Goal: Transaction & Acquisition: Purchase product/service

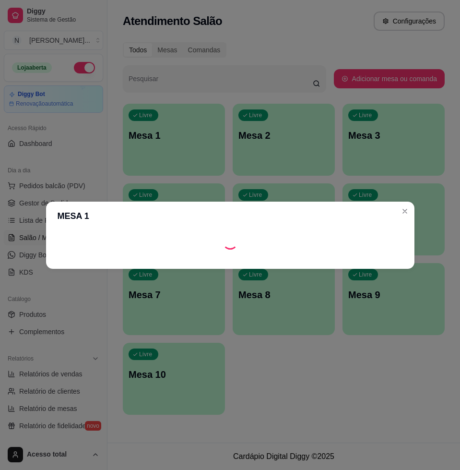
scroll to position [120, 0]
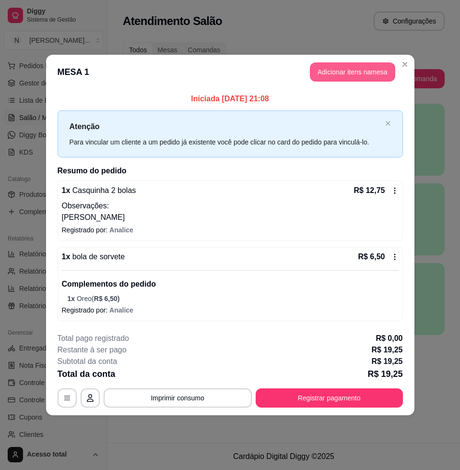
click at [354, 75] on button "Adicionar itens na mesa" at bounding box center [352, 71] width 85 height 19
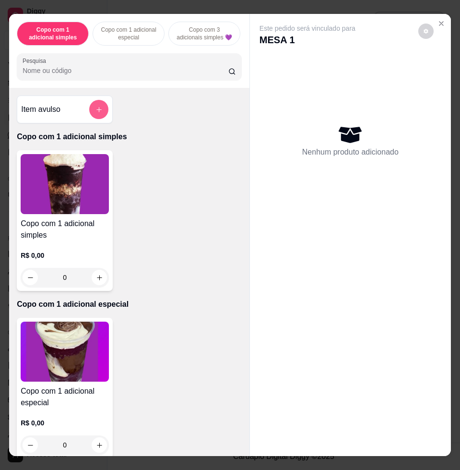
click at [103, 116] on button "add-separate-item" at bounding box center [98, 109] width 19 height 19
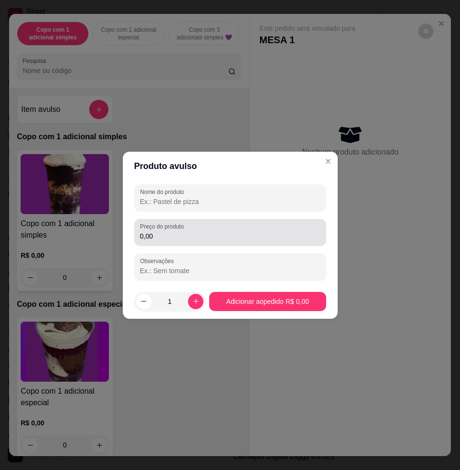
drag, startPoint x: 167, startPoint y: 235, endPoint x: 169, endPoint y: 230, distance: 5.0
click at [168, 233] on input "0,00" at bounding box center [230, 236] width 180 height 10
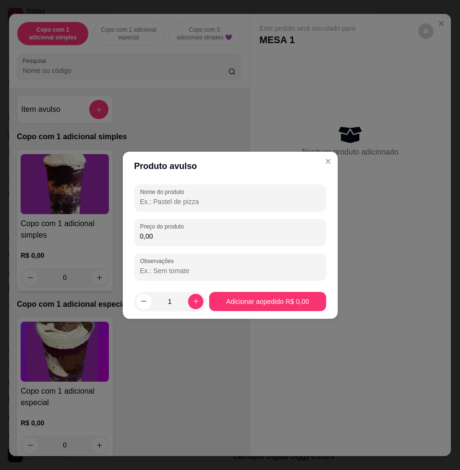
click at [166, 209] on div "Nome do produto Preço do produto 0,00 Observações" at bounding box center [230, 232] width 192 height 96
click at [167, 198] on input "Nome do produto" at bounding box center [230, 202] width 180 height 10
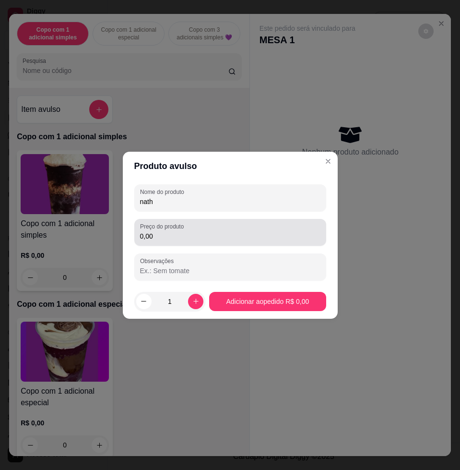
type input "nath"
click at [214, 244] on div "Preço do produto 0,00" at bounding box center [230, 232] width 192 height 27
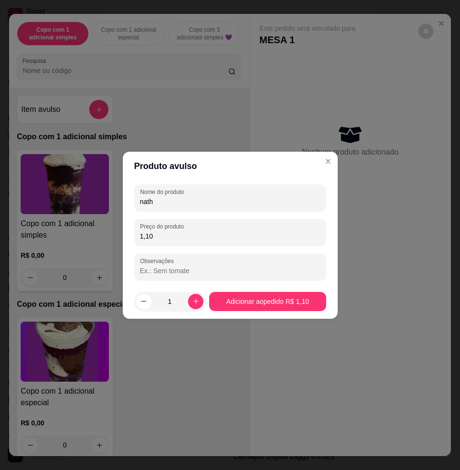
type input "11,00"
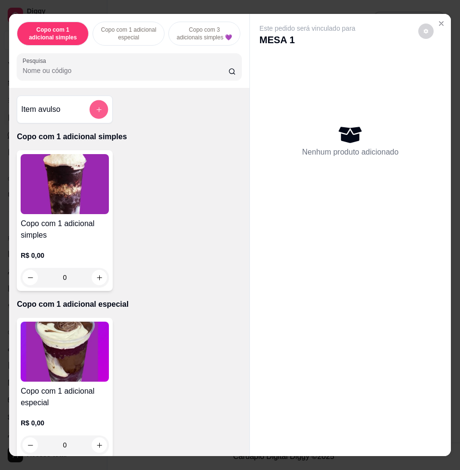
click at [95, 110] on icon "add-separate-item" at bounding box center [98, 109] width 7 height 7
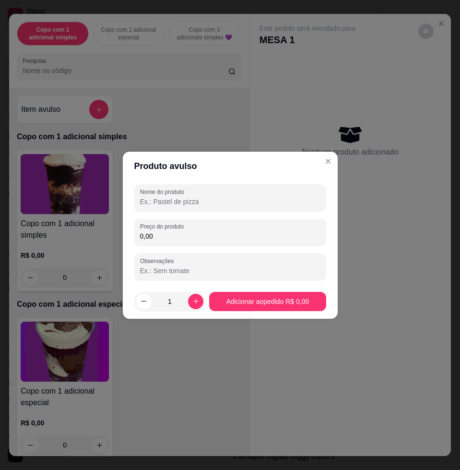
click at [206, 212] on div "Nome do produto Preço do produto 0,00 Observações" at bounding box center [230, 232] width 192 height 96
drag, startPoint x: 205, startPoint y: 196, endPoint x: 201, endPoint y: 209, distance: 13.8
click at [201, 202] on input "Nome do produto" at bounding box center [230, 202] width 180 height 10
type input "nath"
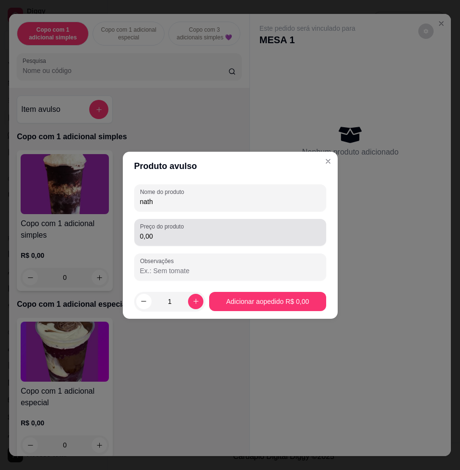
click at [200, 227] on div "0,00" at bounding box center [230, 232] width 180 height 19
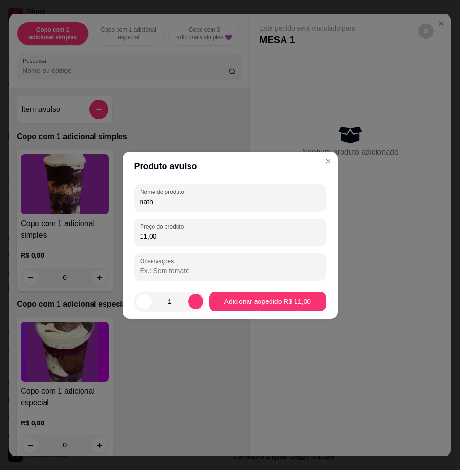
type input "11,00"
click at [231, 294] on footer "1 Adicionar ao pedido R$ 11,00" at bounding box center [230, 301] width 215 height 35
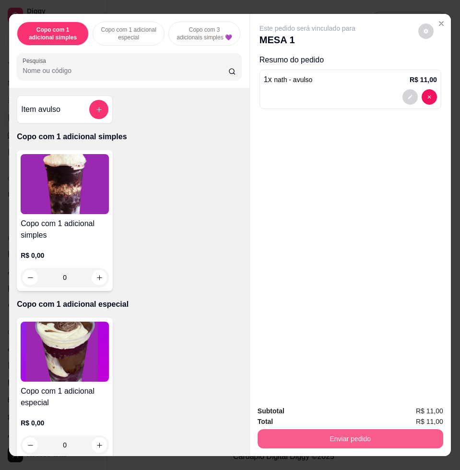
click at [307, 441] on div "Subtotal R$ 11,00 Total R$ 11,00 Enviar pedido" at bounding box center [350, 427] width 201 height 58
click at [307, 429] on button "Enviar pedido" at bounding box center [351, 438] width 186 height 19
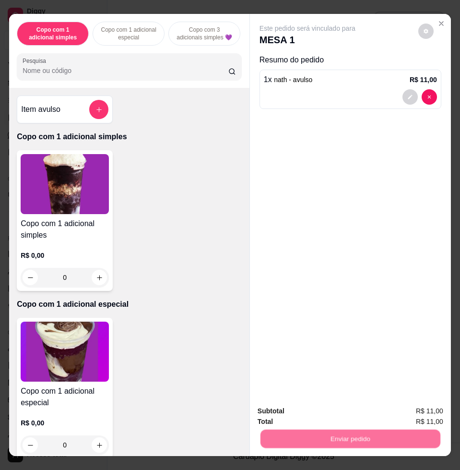
click at [300, 405] on button "Não registrar e enviar pedido" at bounding box center [318, 410] width 100 height 18
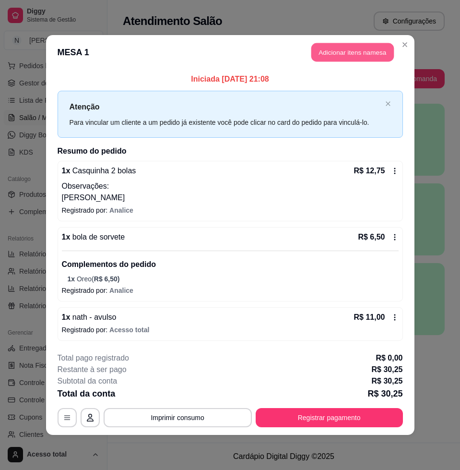
click at [342, 54] on button "Adicionar itens na mesa" at bounding box center [352, 52] width 83 height 19
click at [135, 80] on div "Pesquisa" at bounding box center [129, 66] width 225 height 27
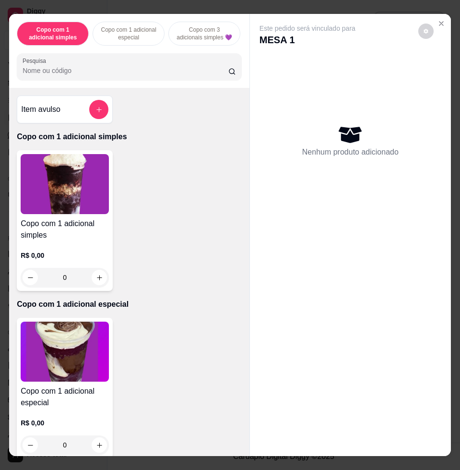
click at [131, 71] on input "Pesquisa" at bounding box center [126, 71] width 206 height 10
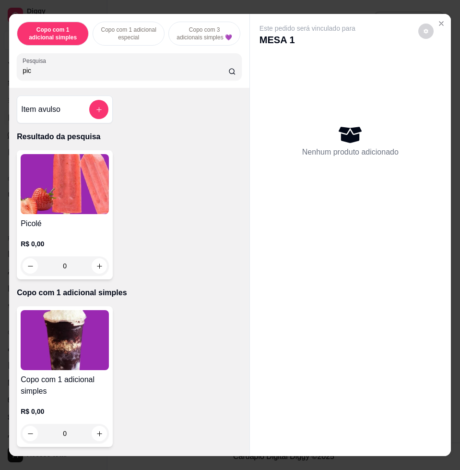
click at [64, 206] on img at bounding box center [65, 184] width 88 height 60
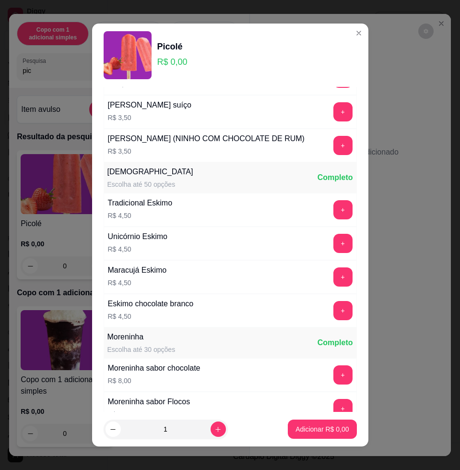
scroll to position [757, 0]
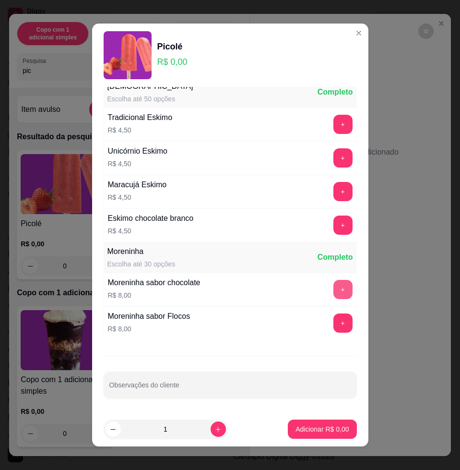
click at [333, 289] on button "+" at bounding box center [342, 289] width 19 height 19
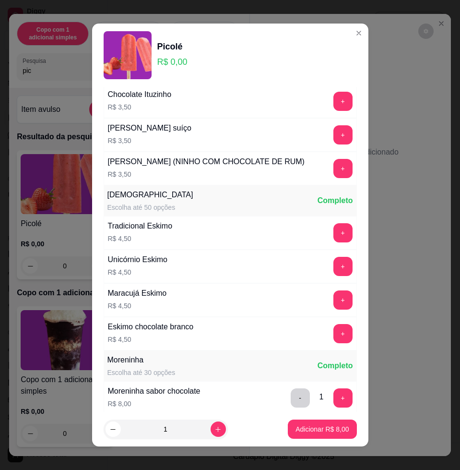
scroll to position [577, 0]
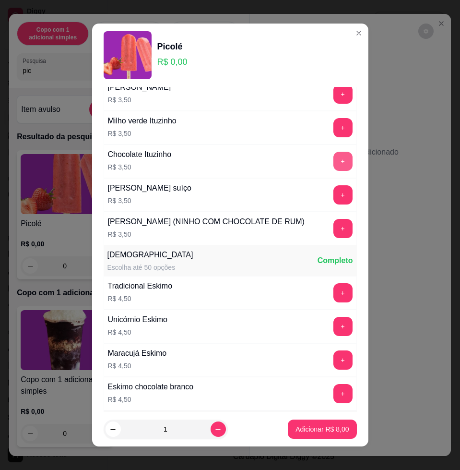
click at [333, 158] on button "+" at bounding box center [342, 161] width 19 height 19
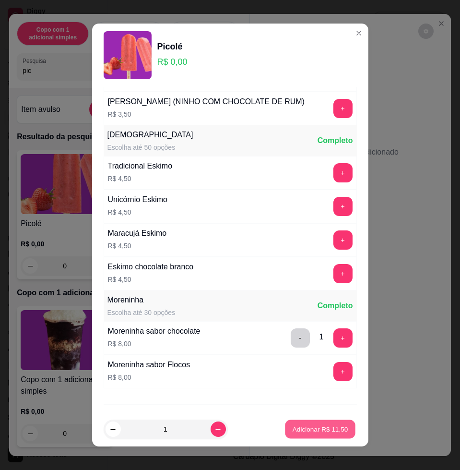
click at [307, 424] on p "Adicionar R$ 11,50" at bounding box center [321, 428] width 56 height 9
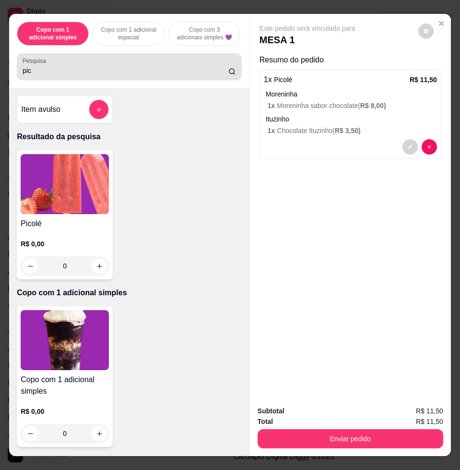
click at [59, 69] on div "pic" at bounding box center [130, 66] width 214 height 19
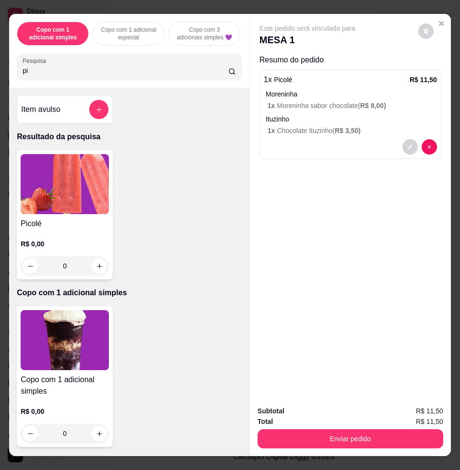
type input "p"
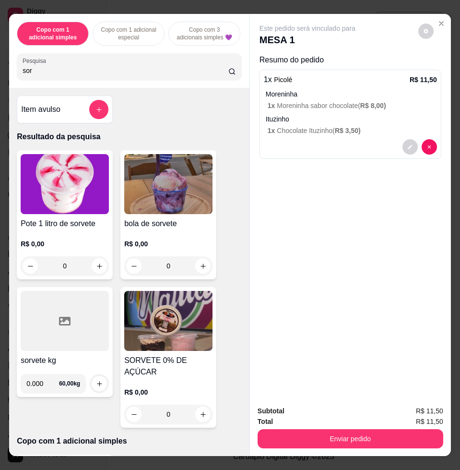
type input "sor"
click at [201, 406] on div "0" at bounding box center [168, 413] width 88 height 19
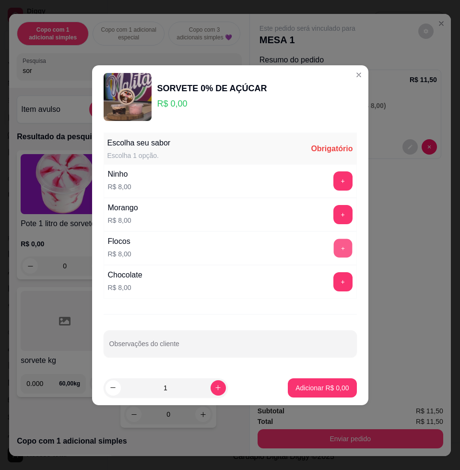
click at [337, 244] on button "+" at bounding box center [342, 247] width 19 height 19
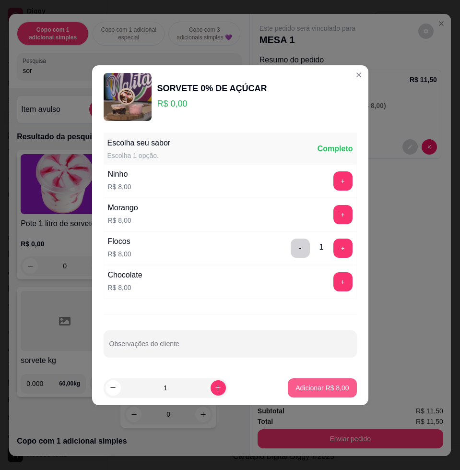
click at [326, 385] on p "Adicionar R$ 8,00" at bounding box center [322, 388] width 53 height 10
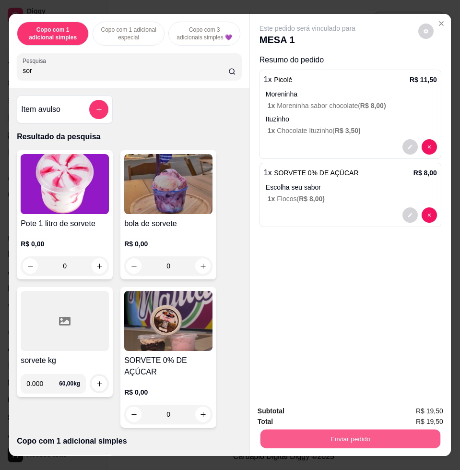
click at [364, 432] on button "Enviar pedido" at bounding box center [351, 438] width 180 height 19
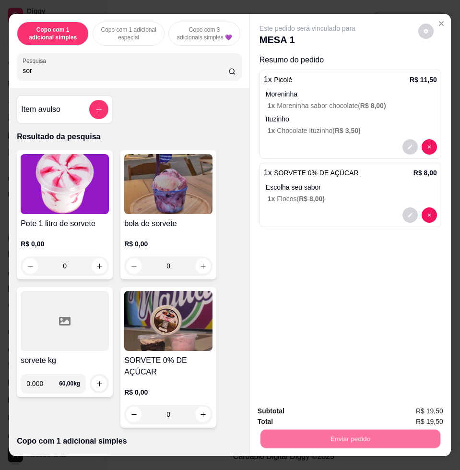
click at [315, 418] on button "Não registrar e enviar pedido" at bounding box center [317, 410] width 97 height 18
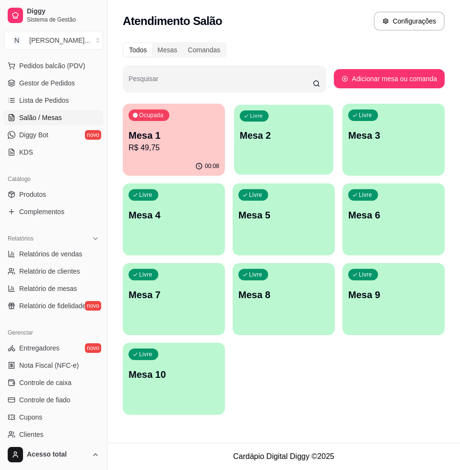
click at [272, 144] on div "Livre Mesa 2" at bounding box center [283, 134] width 99 height 59
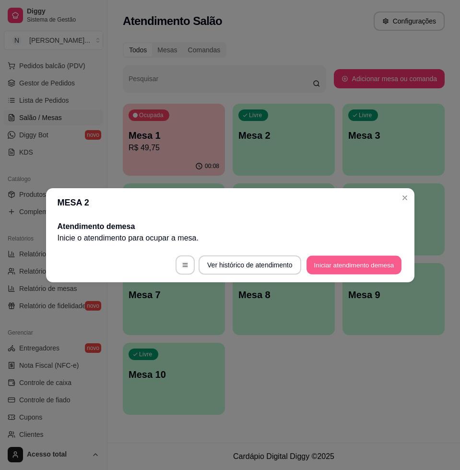
click at [367, 262] on button "Iniciar atendimento de mesa" at bounding box center [354, 264] width 95 height 19
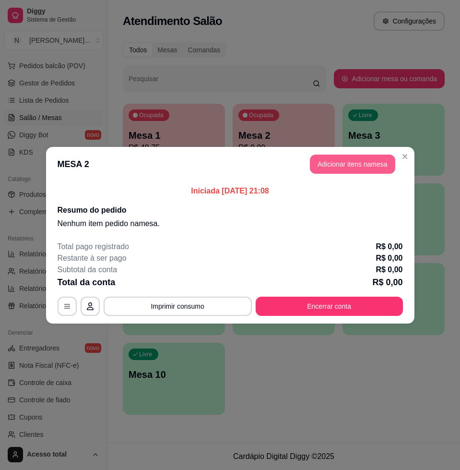
click at [380, 166] on button "Adicionar itens na mesa" at bounding box center [352, 164] width 85 height 19
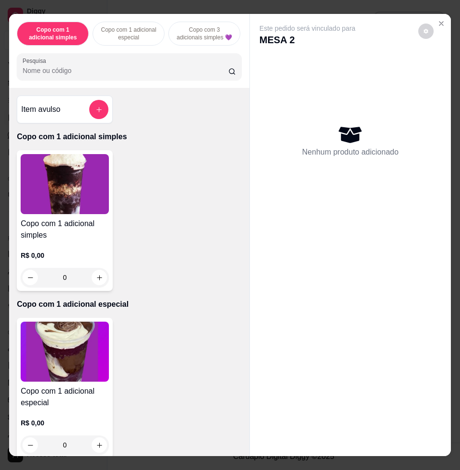
scroll to position [360, 0]
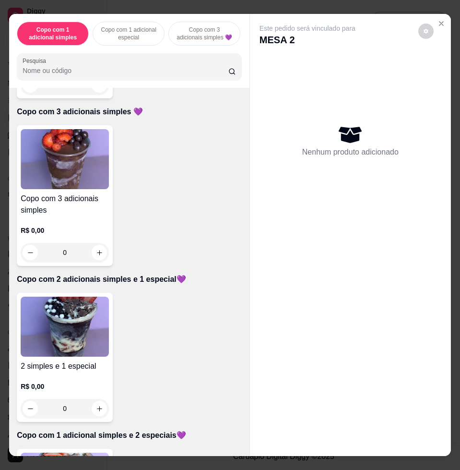
click at [72, 339] on img at bounding box center [65, 327] width 88 height 60
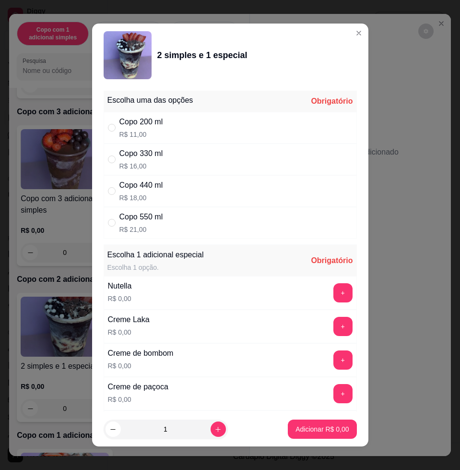
click at [232, 219] on div "Copo 550 ml R$ 21,00" at bounding box center [230, 223] width 253 height 32
radio input "true"
click at [333, 293] on button "+" at bounding box center [342, 292] width 19 height 19
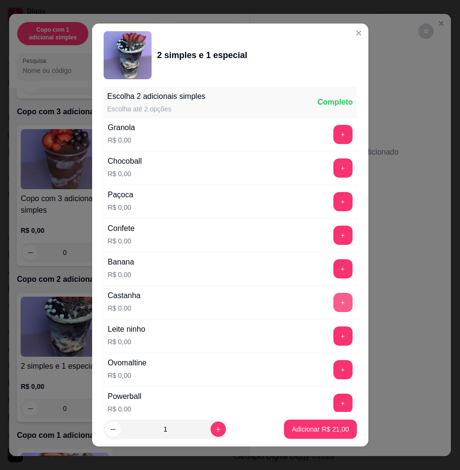
scroll to position [7, 0]
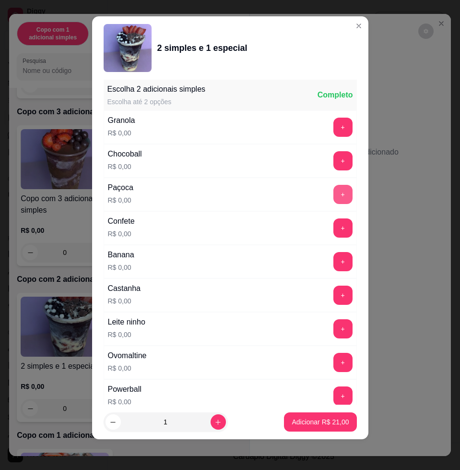
click at [333, 199] on button "+" at bounding box center [342, 194] width 19 height 19
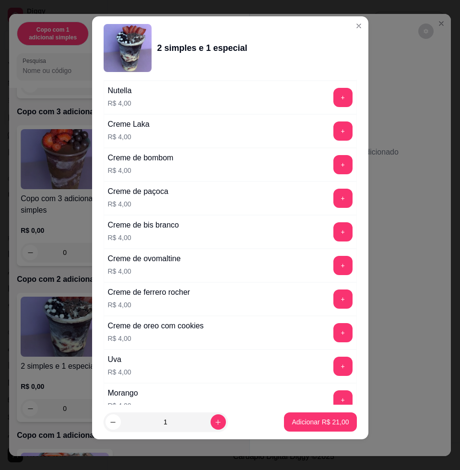
scroll to position [2379, 0]
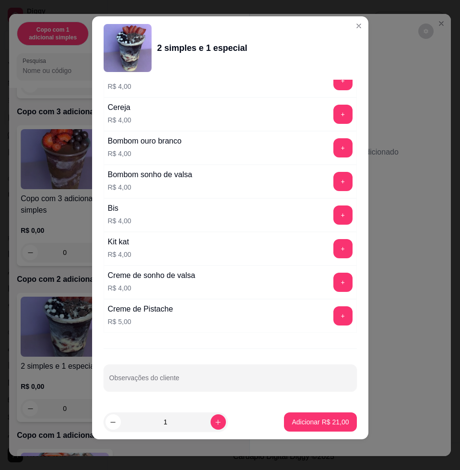
drag, startPoint x: 273, startPoint y: 392, endPoint x: 273, endPoint y: 379, distance: 13.0
click at [273, 379] on div "Escolha uma das opções Completo Copo 200 ml R$ 11,00 Copo 330 ml R$ 16,00 Copo …" at bounding box center [230, 242] width 276 height 325
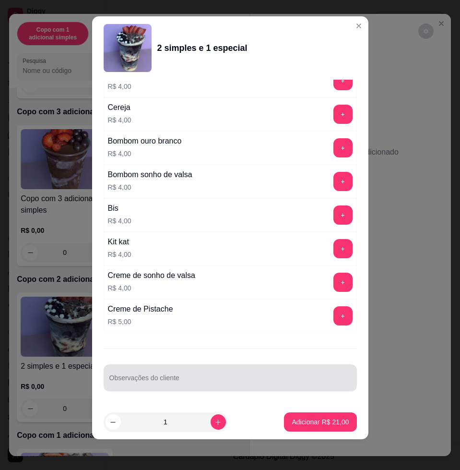
click at [274, 378] on input "Observações do cliente" at bounding box center [230, 382] width 242 height 10
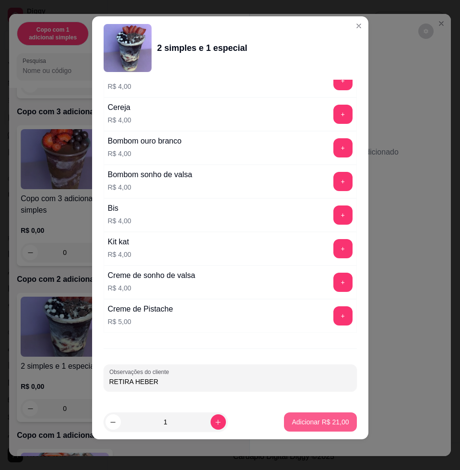
type input "RETIRA HEBER"
click at [299, 418] on p "Adicionar R$ 21,00" at bounding box center [320, 422] width 57 height 10
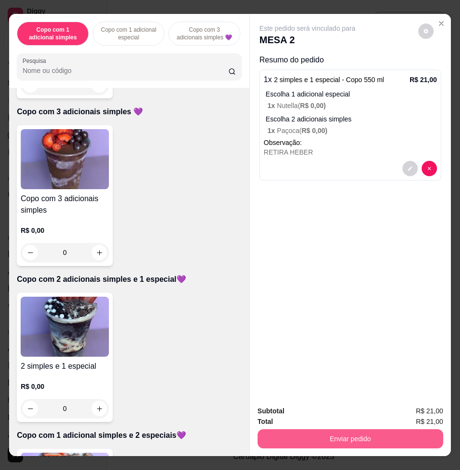
click at [329, 435] on button "Enviar pedido" at bounding box center [351, 438] width 186 height 19
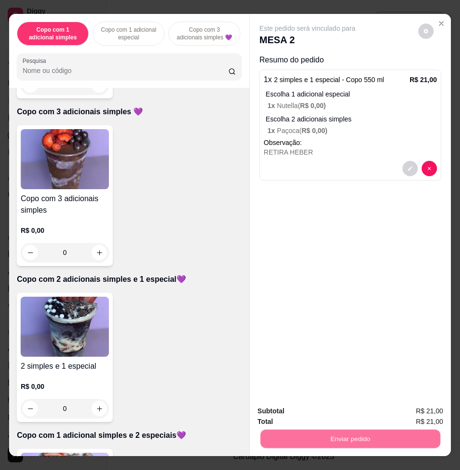
click at [320, 410] on button "Não registrar e enviar pedido" at bounding box center [318, 410] width 100 height 18
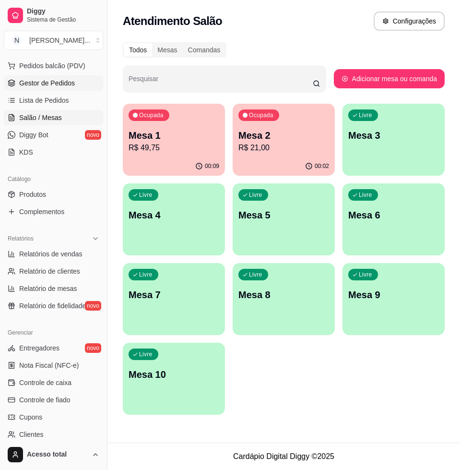
scroll to position [0, 0]
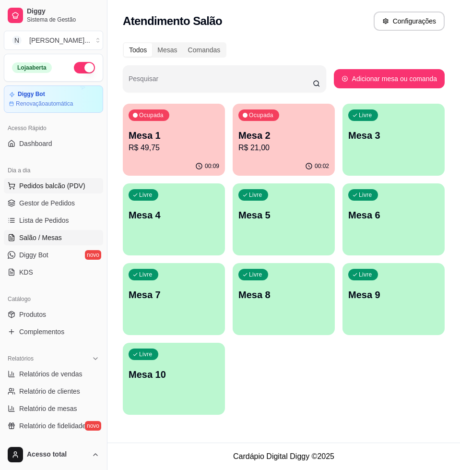
click at [62, 188] on span "Pedidos balcão (PDV)" at bounding box center [52, 186] width 66 height 10
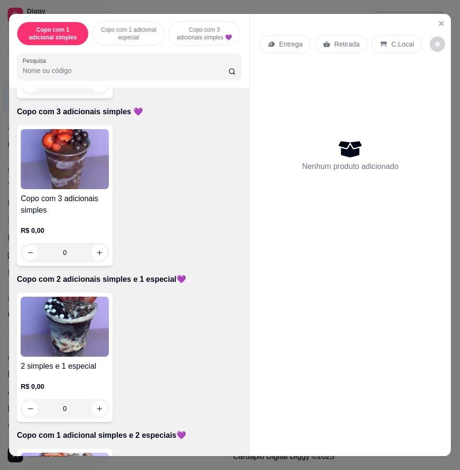
scroll to position [660, 0]
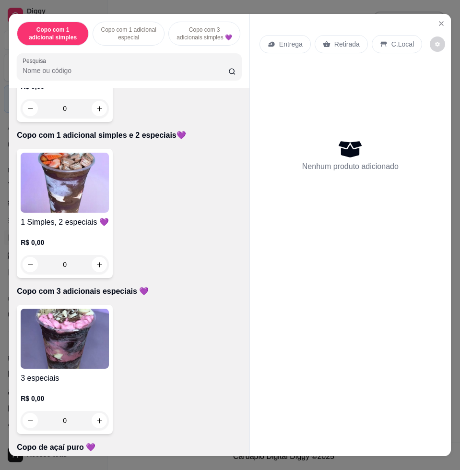
click at [66, 338] on img at bounding box center [65, 339] width 88 height 60
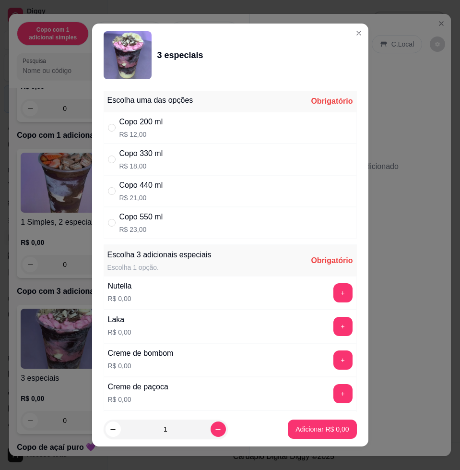
click at [189, 186] on div "Copo 440 ml R$ 21,00" at bounding box center [230, 191] width 253 height 32
radio input "true"
click at [333, 296] on button "+" at bounding box center [342, 293] width 19 height 19
click at [333, 325] on button "+" at bounding box center [342, 326] width 19 height 19
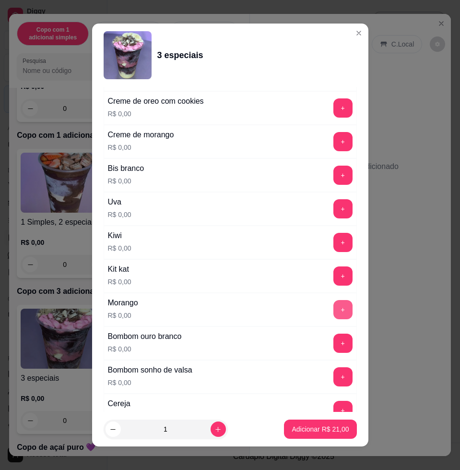
click at [333, 308] on button "+" at bounding box center [342, 309] width 19 height 19
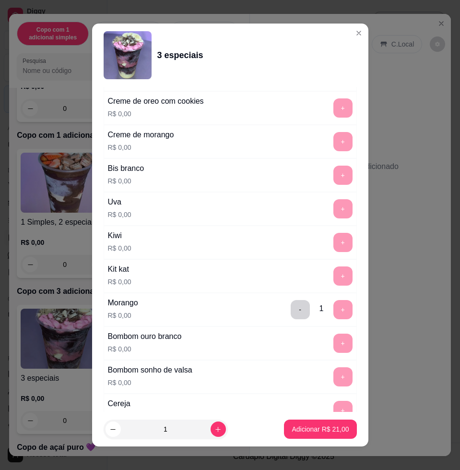
scroll to position [7, 0]
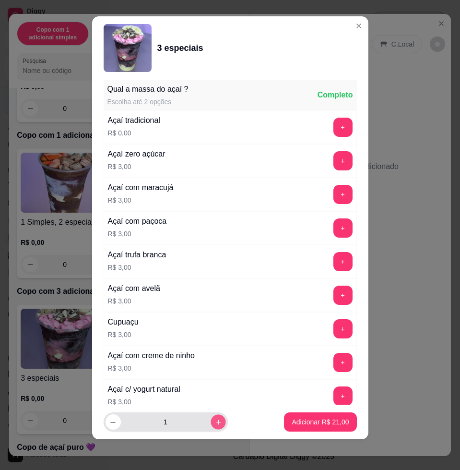
click at [214, 424] on icon "increase-product-quantity" at bounding box center [217, 421] width 7 height 7
type input "2"
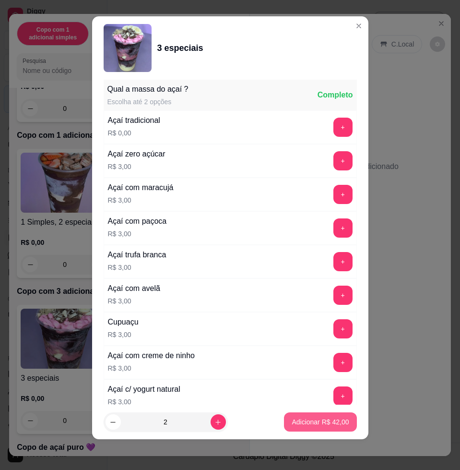
click at [331, 418] on p "Adicionar R$ 42,00" at bounding box center [320, 422] width 57 height 10
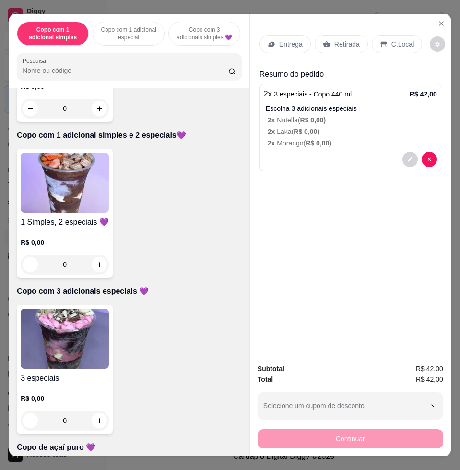
click at [280, 39] on p "Entrega" at bounding box center [291, 44] width 24 height 10
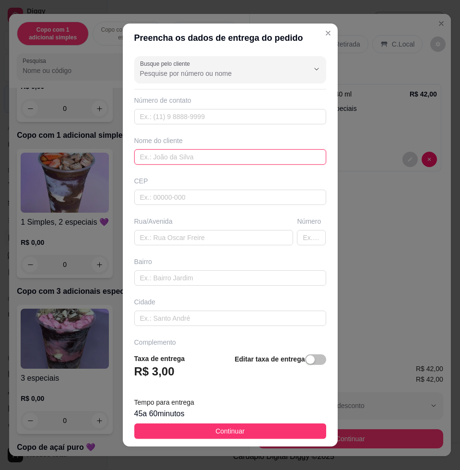
click at [163, 154] on input "text" at bounding box center [230, 156] width 192 height 15
type input "manu"
click at [154, 245] on div "Busque pelo cliente Número de contato Nome do cliente manu CEP Rua/[GEOGRAPHIC_…" at bounding box center [230, 198] width 215 height 293
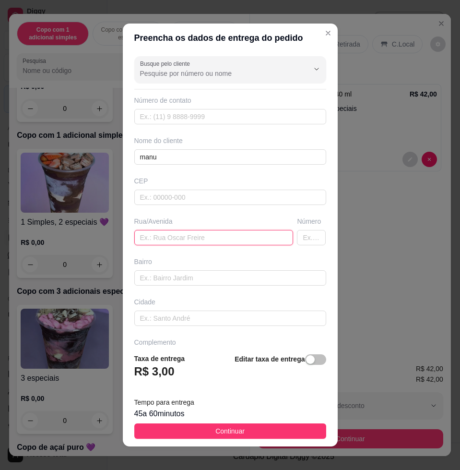
click at [158, 240] on input "text" at bounding box center [213, 237] width 159 height 15
click at [241, 241] on input "text" at bounding box center [213, 237] width 159 height 15
type input "[PERSON_NAME], n74"
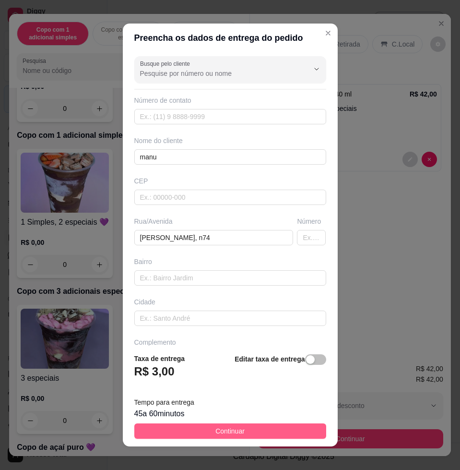
drag, startPoint x: 249, startPoint y: 419, endPoint x: 254, endPoint y: 430, distance: 12.0
click at [254, 430] on footer "Taxa de entrega R$ 3,00 Editar taxa de entrega Tempo para entrega 45 a 60 minut…" at bounding box center [230, 395] width 215 height 101
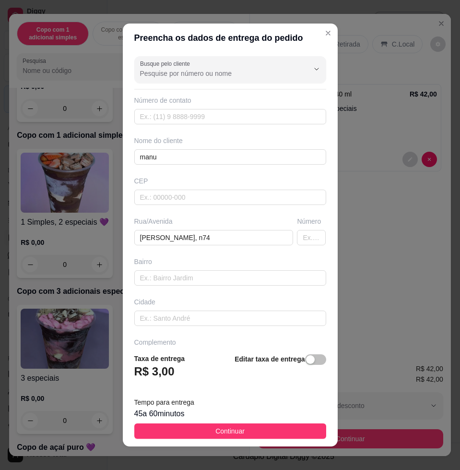
drag, startPoint x: 254, startPoint y: 430, endPoint x: 256, endPoint y: 435, distance: 5.0
click at [256, 435] on button "Continuar" at bounding box center [230, 430] width 192 height 15
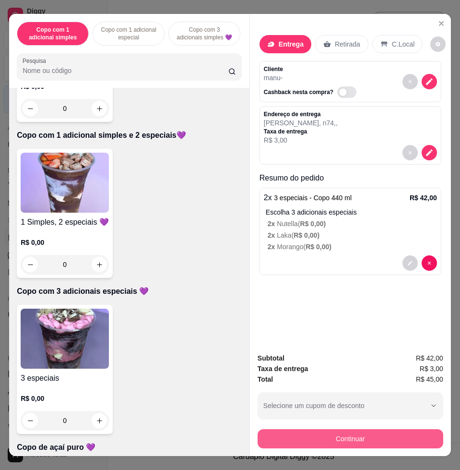
click at [371, 433] on button "Continuar" at bounding box center [351, 438] width 186 height 19
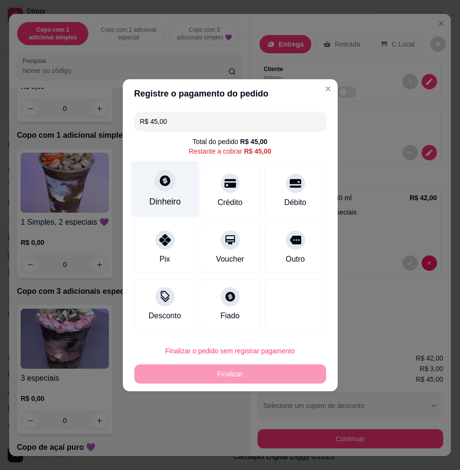
click at [168, 186] on icon at bounding box center [164, 180] width 12 height 12
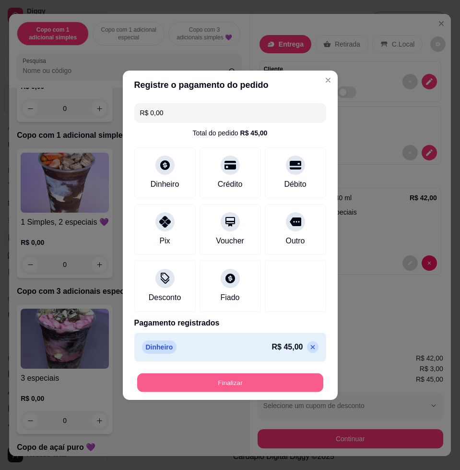
click at [268, 381] on button "Finalizar" at bounding box center [230, 382] width 186 height 19
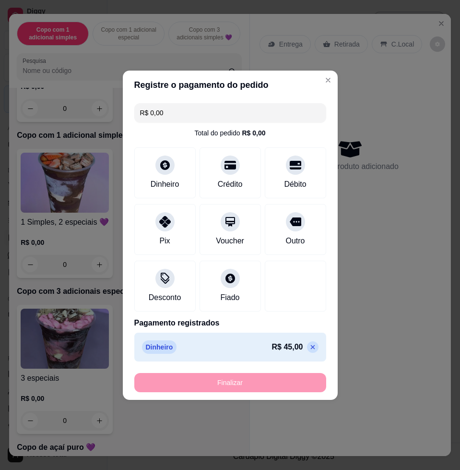
type input "-R$ 45,00"
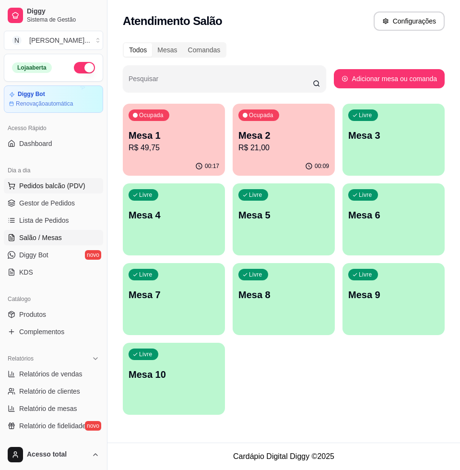
click at [54, 190] on span "Pedidos balcão (PDV)" at bounding box center [52, 186] width 66 height 10
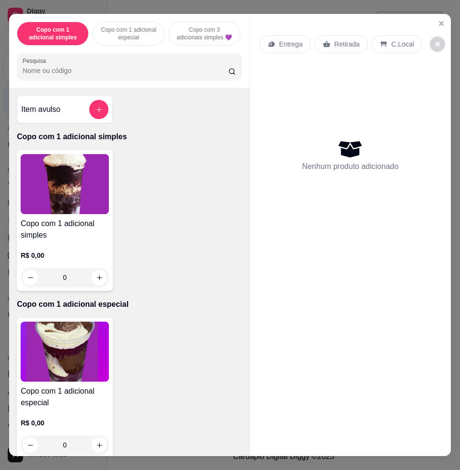
click at [111, 72] on input "Pesquisa" at bounding box center [126, 71] width 206 height 10
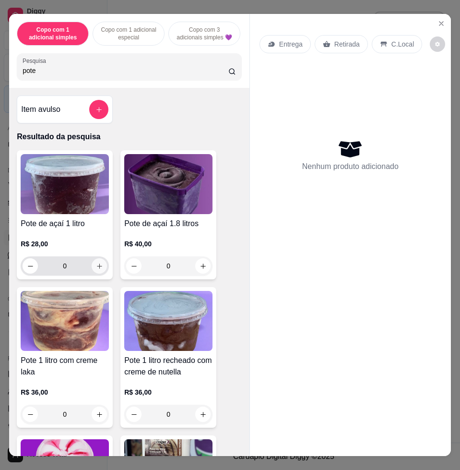
type input "pote"
click at [93, 273] on button "increase-product-quantity" at bounding box center [99, 265] width 15 height 15
type input "1"
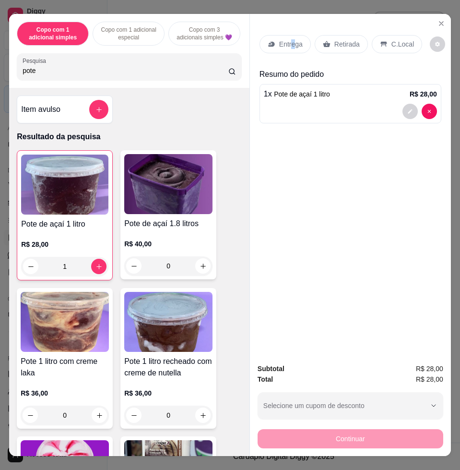
click at [292, 35] on div "Entrega" at bounding box center [285, 44] width 51 height 18
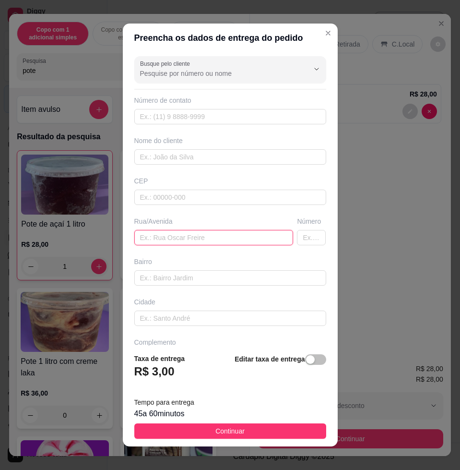
click at [201, 239] on input "text" at bounding box center [213, 237] width 159 height 15
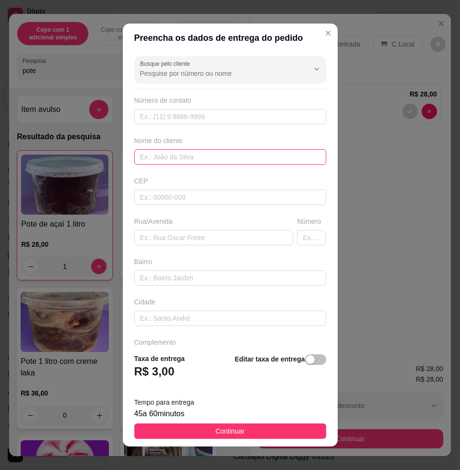
click at [185, 154] on input "text" at bounding box center [230, 156] width 192 height 15
type input "[PERSON_NAME]"
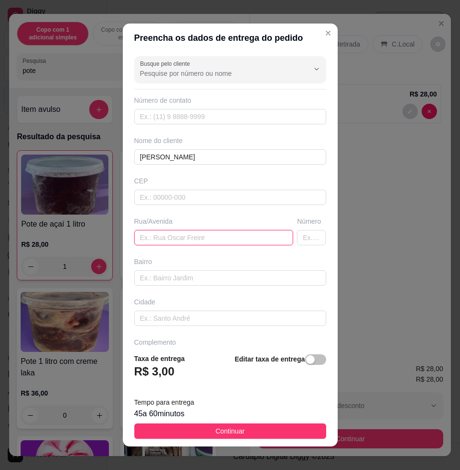
click at [184, 233] on input "text" at bounding box center [213, 237] width 159 height 15
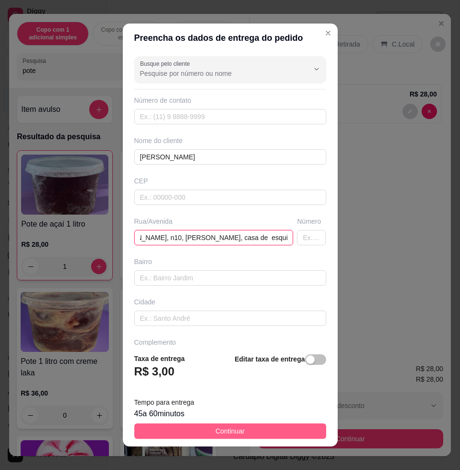
type input "[PERSON_NAME], n10, [PERSON_NAME], casa de esquina"
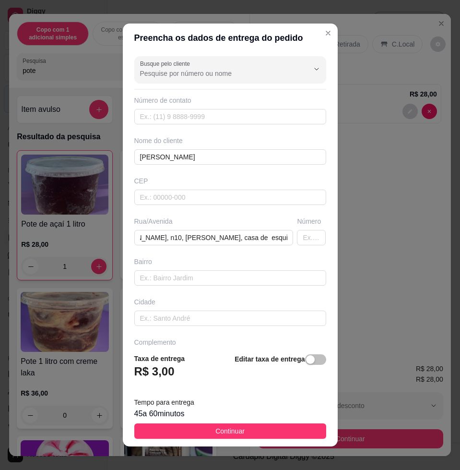
click at [263, 424] on button "Continuar" at bounding box center [230, 430] width 192 height 15
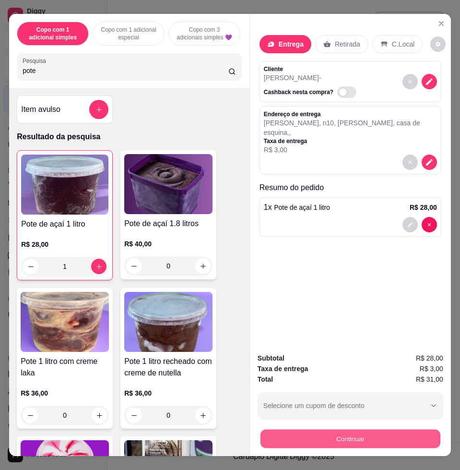
click at [299, 429] on button "Continuar" at bounding box center [351, 438] width 180 height 19
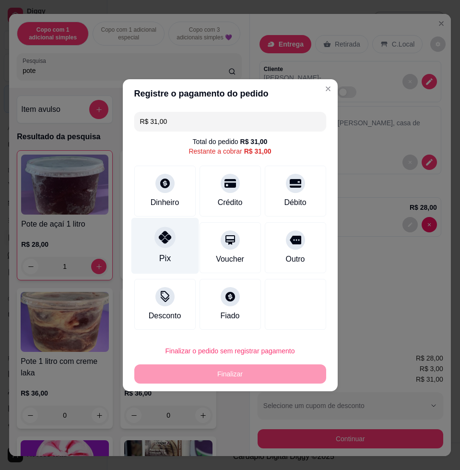
click at [170, 254] on div "Pix" at bounding box center [165, 245] width 68 height 56
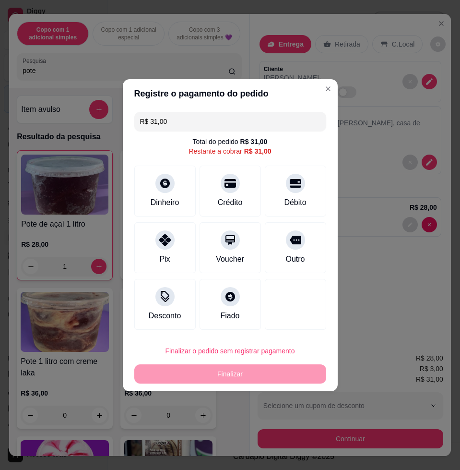
type input "R$ 0,00"
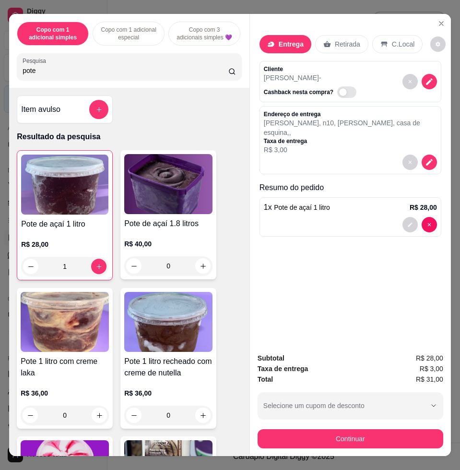
scroll to position [314, 0]
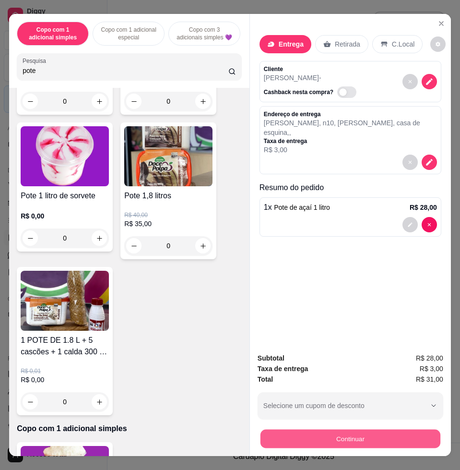
click at [309, 441] on button "Continuar" at bounding box center [351, 438] width 180 height 19
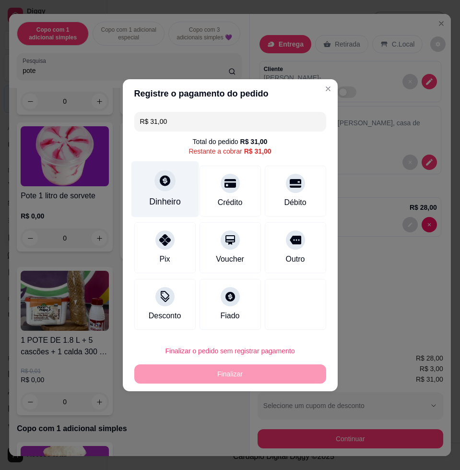
click at [159, 208] on div "Dinheiro" at bounding box center [165, 189] width 68 height 56
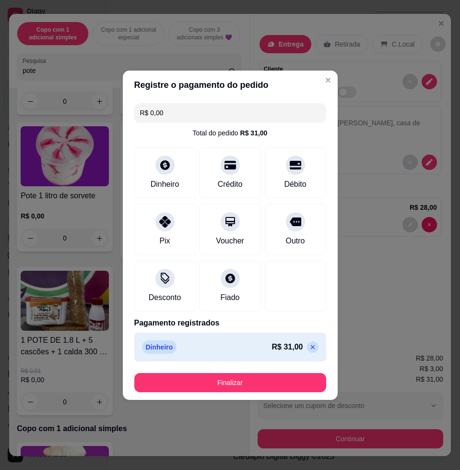
click at [309, 348] on icon at bounding box center [313, 347] width 8 height 8
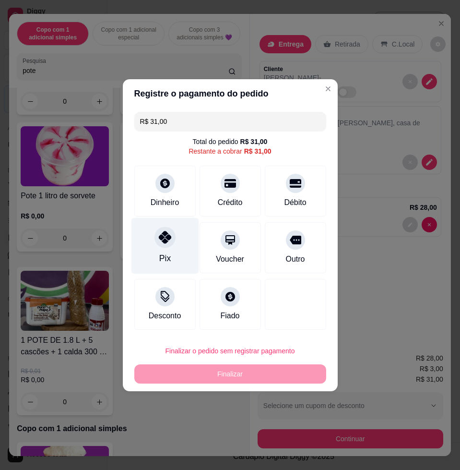
drag, startPoint x: 157, startPoint y: 235, endPoint x: 171, endPoint y: 241, distance: 15.7
click at [158, 236] on icon at bounding box center [164, 237] width 12 height 12
type input "R$ 0,00"
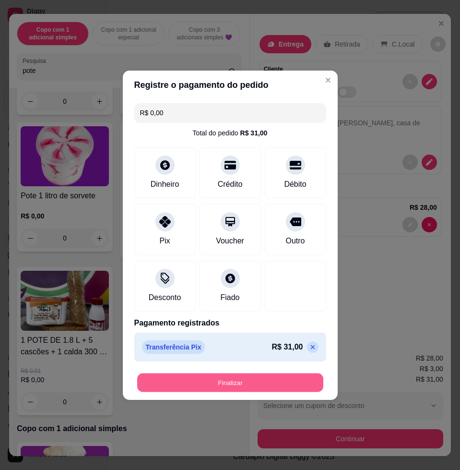
click at [239, 381] on button "Finalizar" at bounding box center [230, 382] width 186 height 19
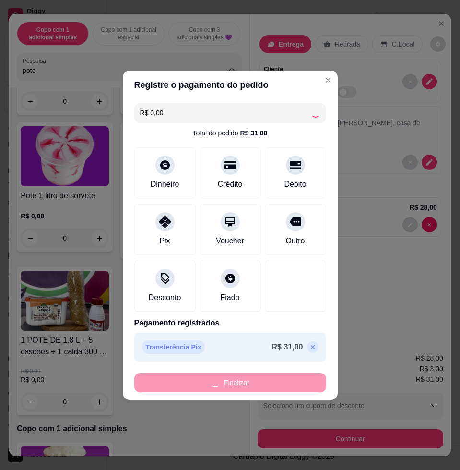
type input "0"
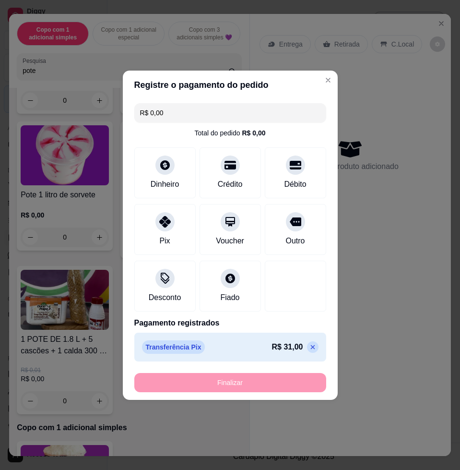
type input "-R$ 31,00"
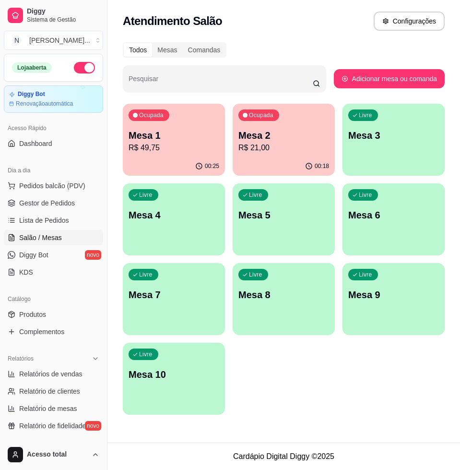
click at [162, 127] on div "Ocupada Mesa 1 R$ 49,75" at bounding box center [174, 130] width 102 height 53
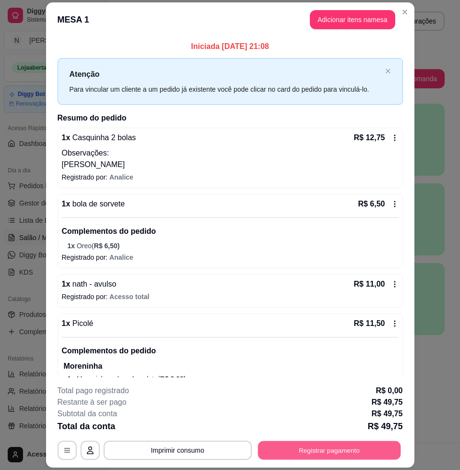
click at [346, 452] on button "Registrar pagamento" at bounding box center [329, 450] width 143 height 19
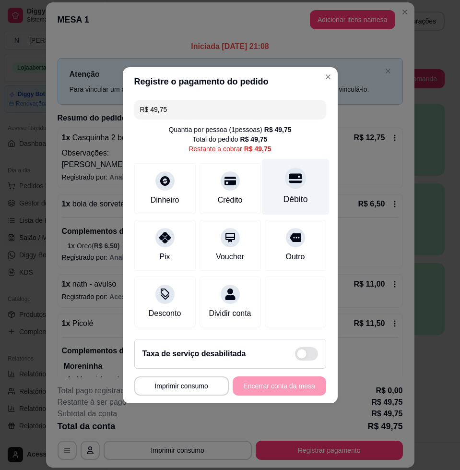
click at [284, 199] on div "Débito" at bounding box center [295, 199] width 24 height 12
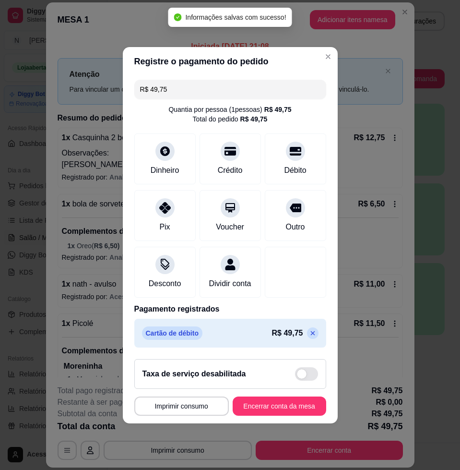
type input "R$ 0,00"
click at [261, 407] on button "Encerrar conta da mesa" at bounding box center [280, 405] width 94 height 19
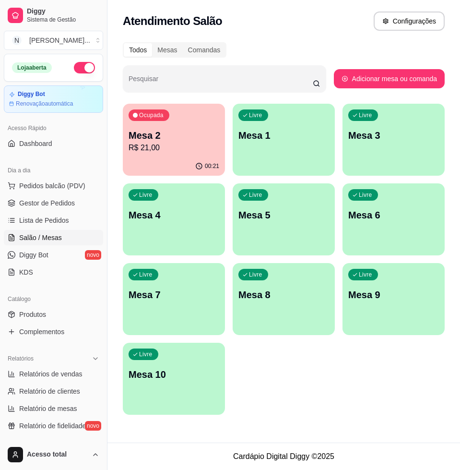
click at [201, 140] on p "Mesa 2" at bounding box center [174, 135] width 91 height 13
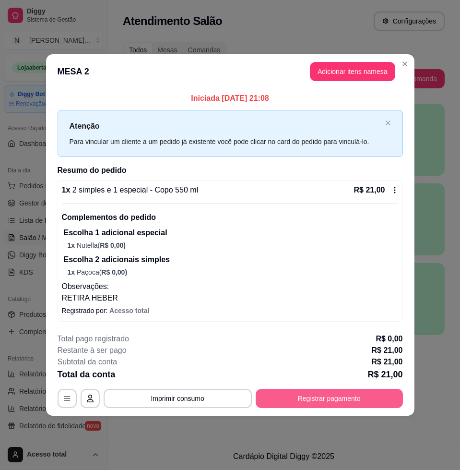
click at [377, 399] on button "Registrar pagamento" at bounding box center [329, 398] width 147 height 19
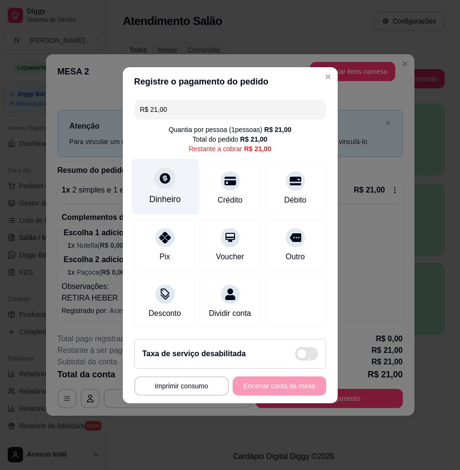
click at [174, 193] on div "Dinheiro" at bounding box center [165, 199] width 32 height 12
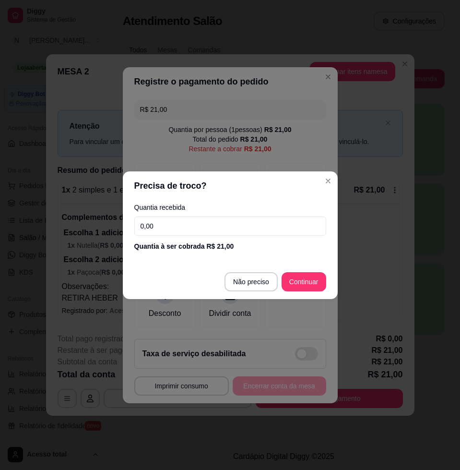
drag, startPoint x: 199, startPoint y: 221, endPoint x: 213, endPoint y: 219, distance: 14.0
click at [202, 222] on input "0,00" at bounding box center [230, 225] width 192 height 19
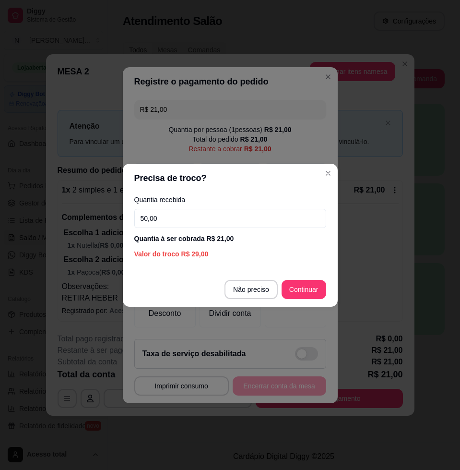
type input "50,00"
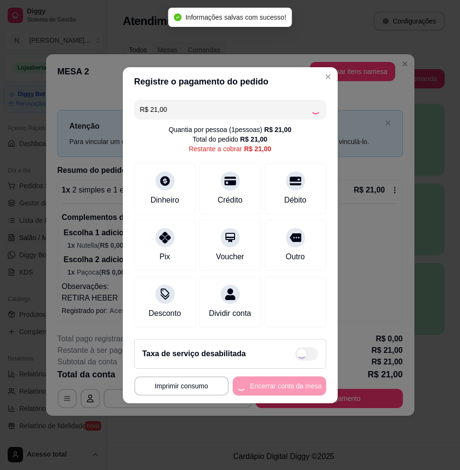
type input "R$ 0,00"
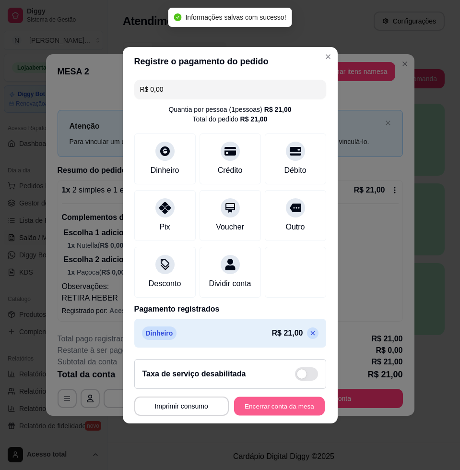
click at [302, 412] on button "Encerrar conta da mesa" at bounding box center [279, 405] width 91 height 19
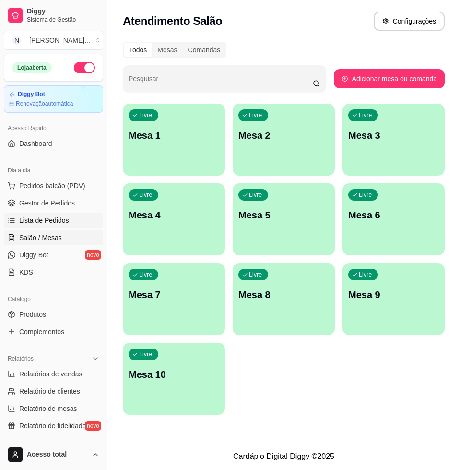
click at [50, 223] on span "Lista de Pedidos" at bounding box center [44, 220] width 50 height 10
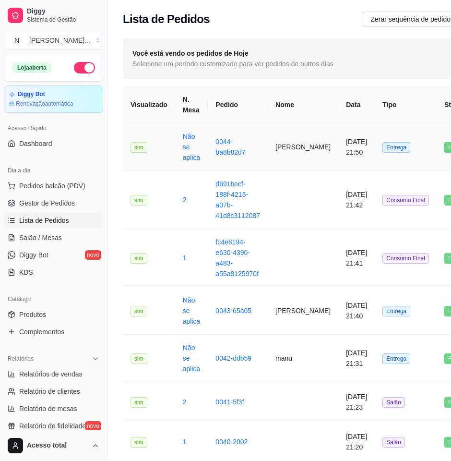
click at [338, 147] on td "[DATE] 21:50" at bounding box center [356, 147] width 36 height 48
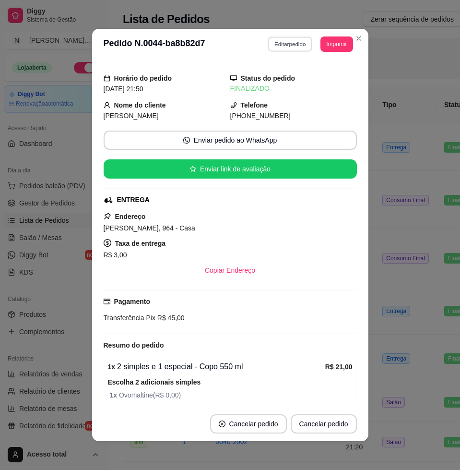
click at [279, 43] on button "Editar pedido" at bounding box center [290, 43] width 45 height 15
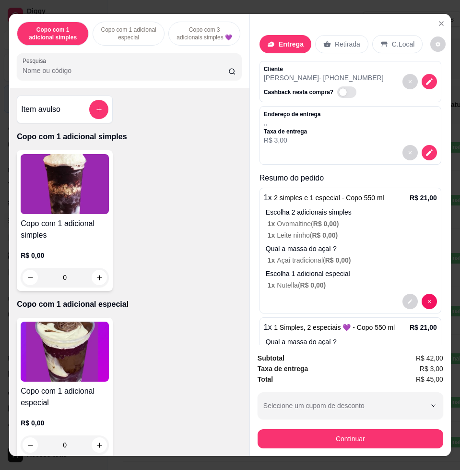
click at [425, 148] on icon "decrease-product-quantity" at bounding box center [429, 152] width 9 height 9
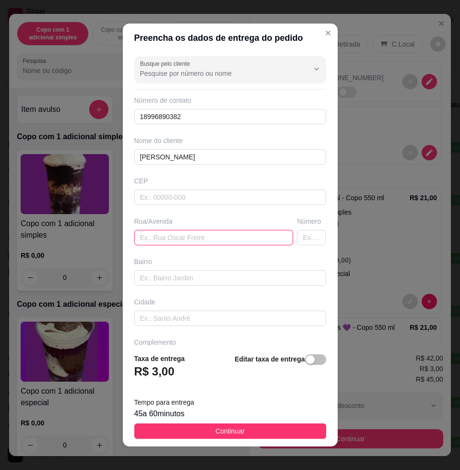
click at [193, 231] on input "text" at bounding box center [213, 237] width 159 height 15
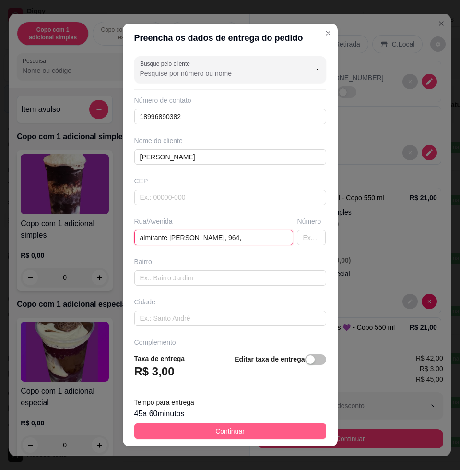
type input "almirante [PERSON_NAME], 964,"
click at [229, 433] on span "Continuar" at bounding box center [229, 431] width 29 height 11
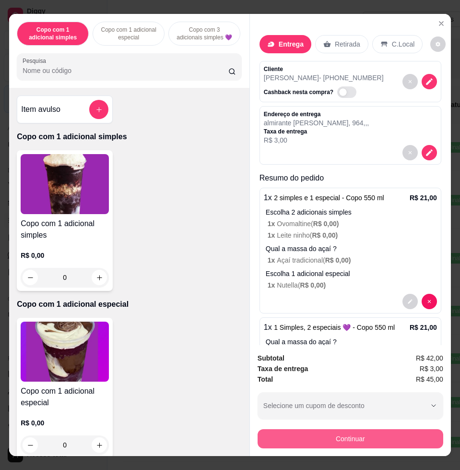
click at [319, 441] on button "Continuar" at bounding box center [351, 438] width 186 height 19
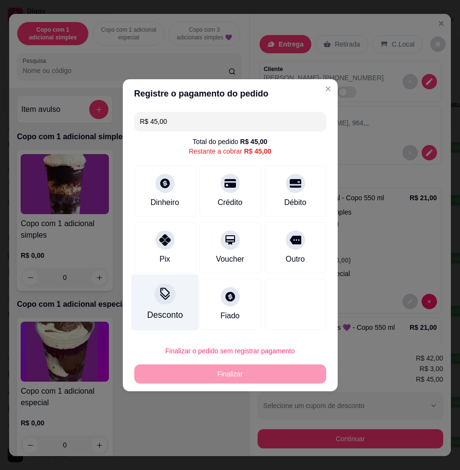
click at [165, 306] on div "Desconto" at bounding box center [165, 302] width 68 height 56
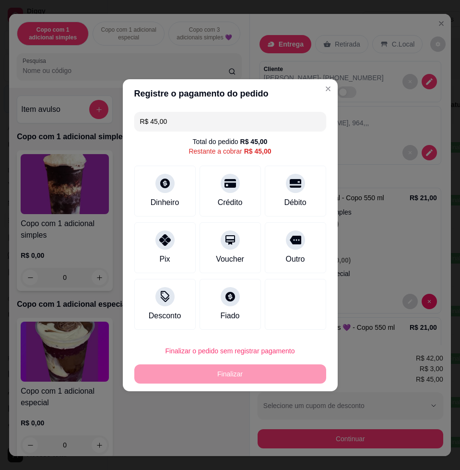
click at [170, 263] on input at bounding box center [230, 261] width 192 height 19
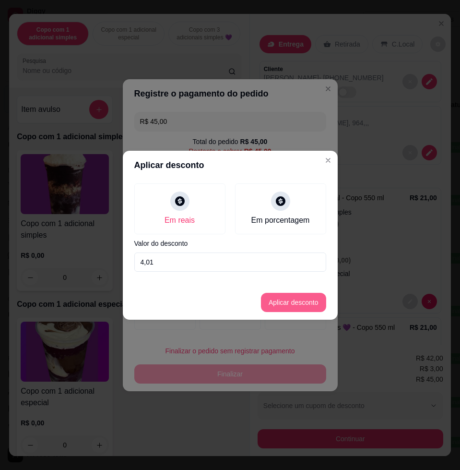
type input "4,01"
click at [300, 299] on button "Aplicar desconto" at bounding box center [293, 302] width 65 height 19
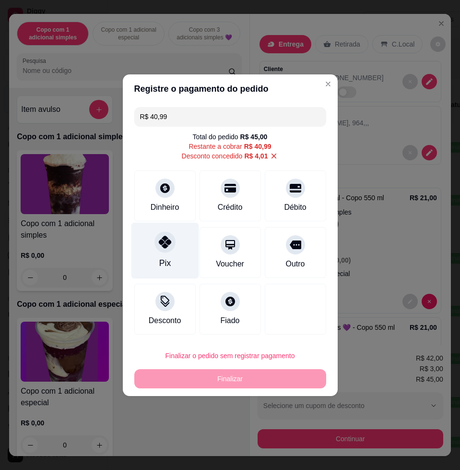
click at [173, 251] on div "Pix" at bounding box center [165, 250] width 68 height 56
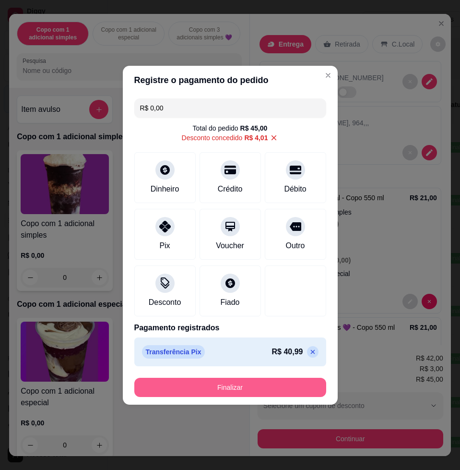
click at [194, 389] on button "Finalizar" at bounding box center [230, 387] width 192 height 19
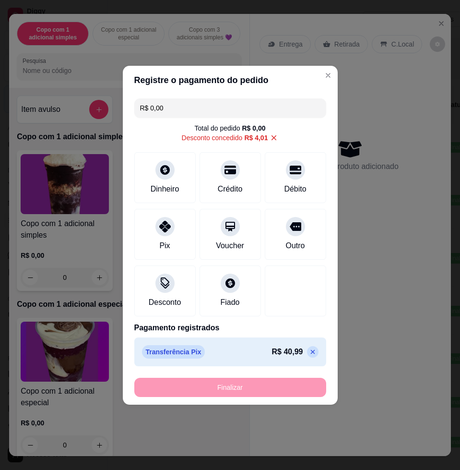
type input "-R$ 45,00"
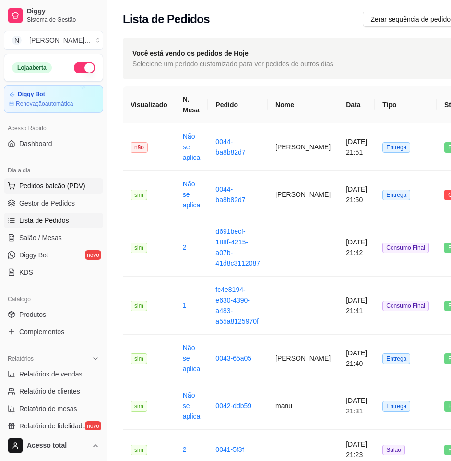
click at [52, 178] on button "Pedidos balcão (PDV)" at bounding box center [53, 185] width 99 height 15
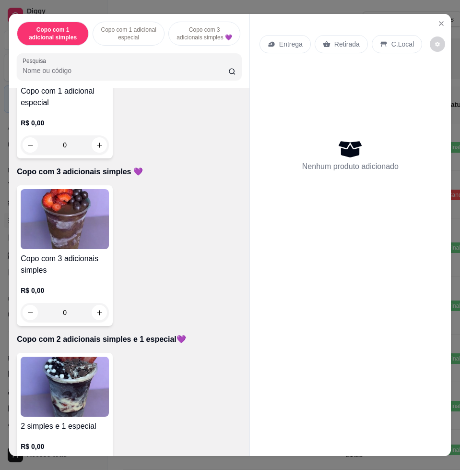
scroll to position [480, 0]
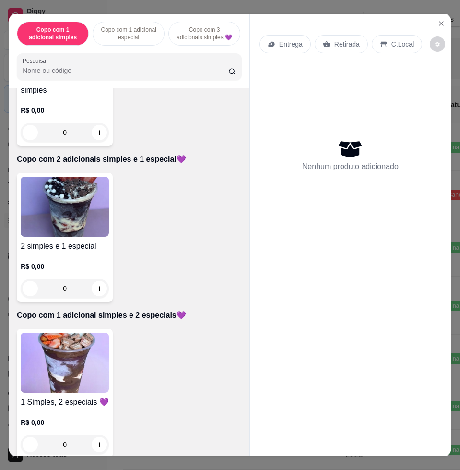
click at [83, 361] on img at bounding box center [65, 363] width 88 height 60
drag, startPoint x: 175, startPoint y: 240, endPoint x: 176, endPoint y: 231, distance: 9.2
click at [174, 238] on div "Escolha uma das opções Obrigatório Copo 200 ml R$ 11,00 Copo 330 ml R$ 16,00 Co…" at bounding box center [230, 249] width 276 height 325
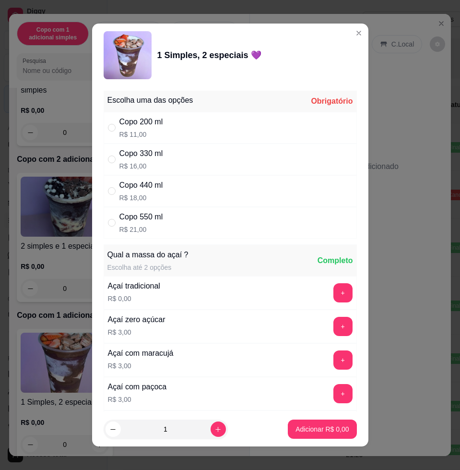
click at [176, 231] on div "Copo 550 ml R$ 21,00" at bounding box center [230, 223] width 253 height 32
radio input "true"
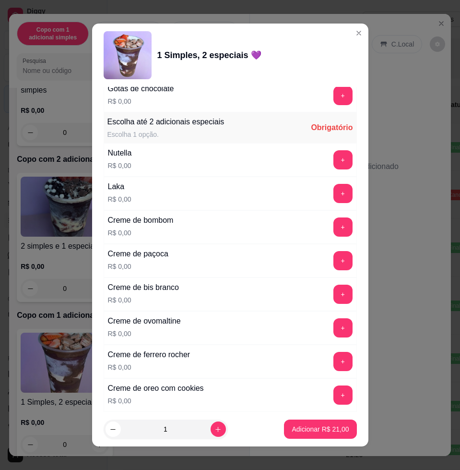
scroll to position [960, 0]
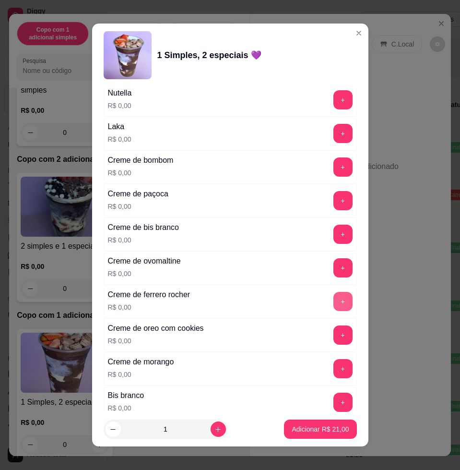
click at [333, 297] on button "+" at bounding box center [342, 301] width 19 height 19
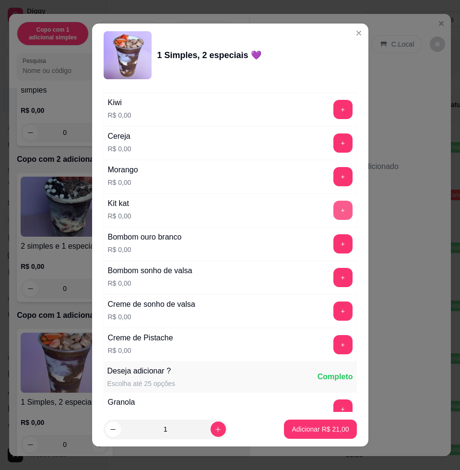
scroll to position [1260, 0]
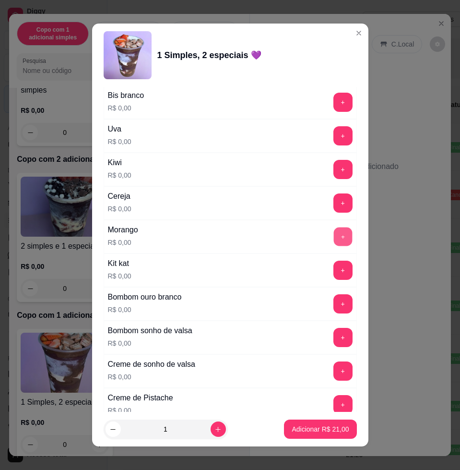
click at [333, 244] on button "+" at bounding box center [342, 236] width 19 height 19
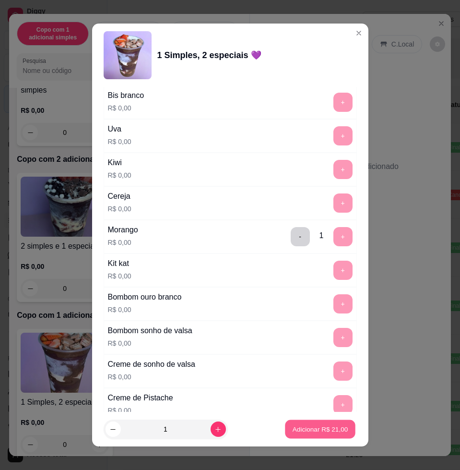
click at [312, 427] on p "Adicionar R$ 21,00" at bounding box center [321, 428] width 56 height 9
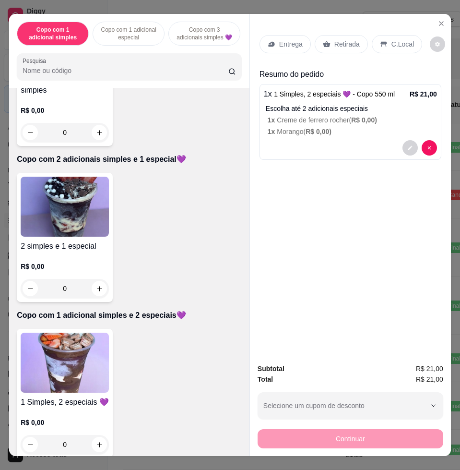
click at [70, 372] on img at bounding box center [65, 363] width 88 height 60
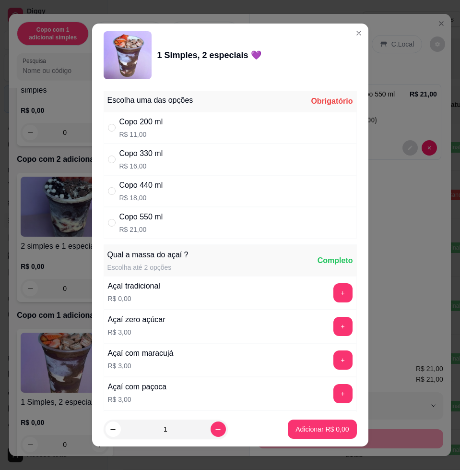
click at [186, 223] on div "Copo 550 ml R$ 21,00" at bounding box center [230, 223] width 253 height 32
radio input "true"
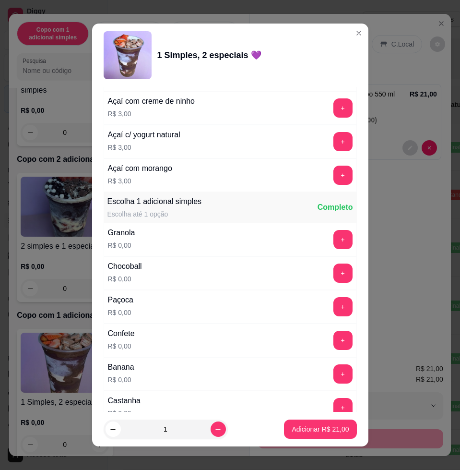
scroll to position [600, 0]
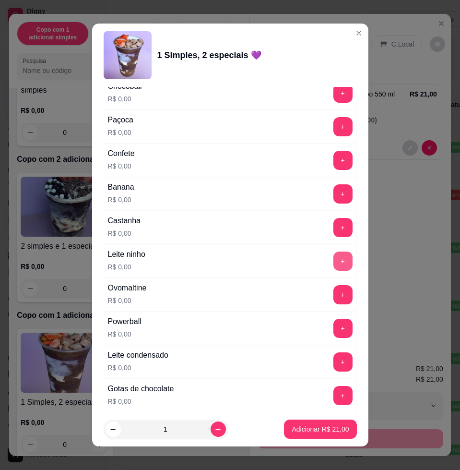
click at [333, 260] on button "+" at bounding box center [342, 260] width 19 height 19
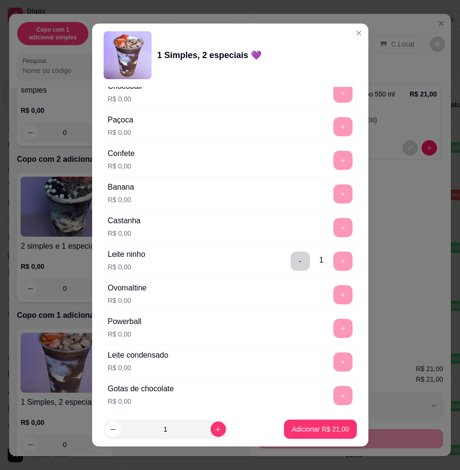
scroll to position [960, 0]
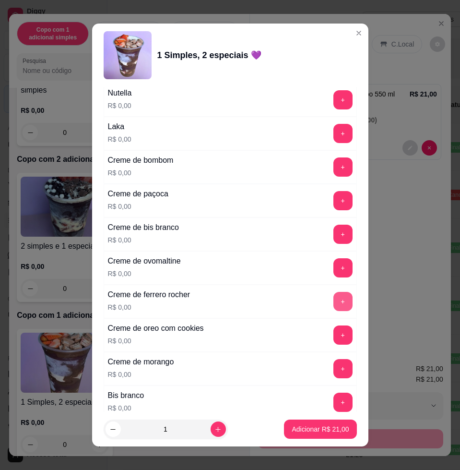
click at [333, 307] on button "+" at bounding box center [342, 301] width 19 height 19
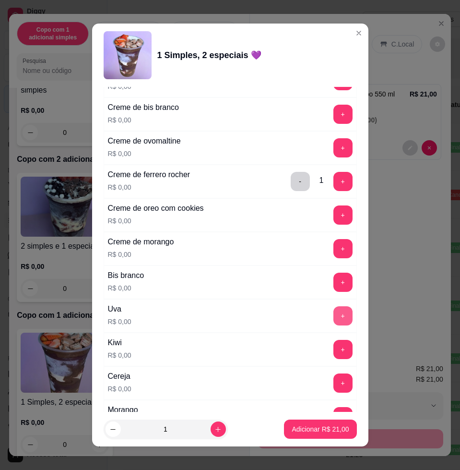
scroll to position [1200, 0]
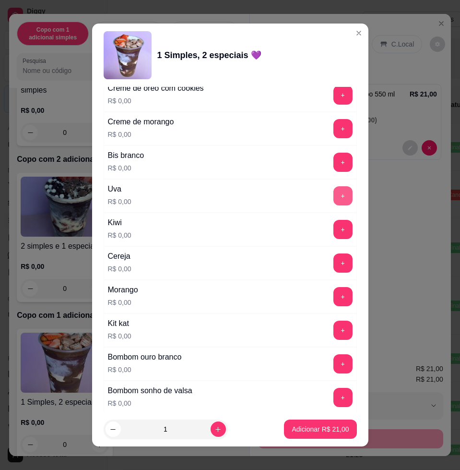
click at [333, 195] on button "+" at bounding box center [342, 195] width 19 height 19
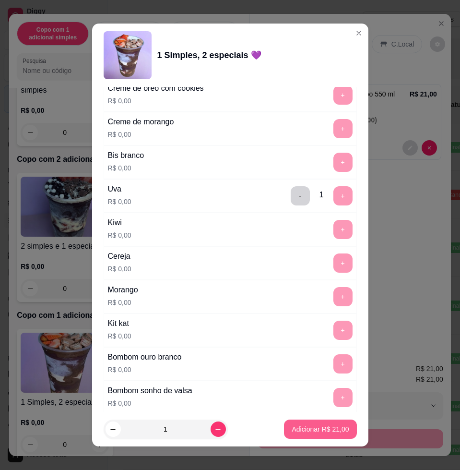
click at [296, 426] on p "Adicionar R$ 21,00" at bounding box center [320, 429] width 57 height 10
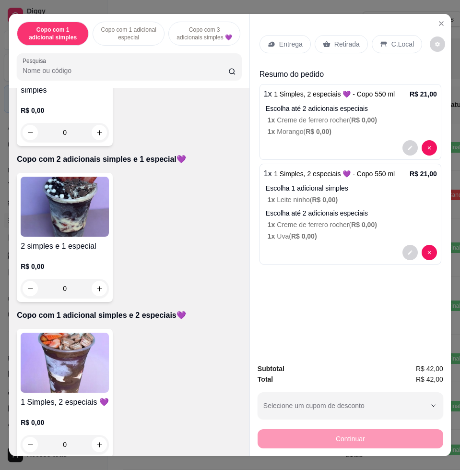
click at [286, 41] on p "Entrega" at bounding box center [291, 44] width 24 height 10
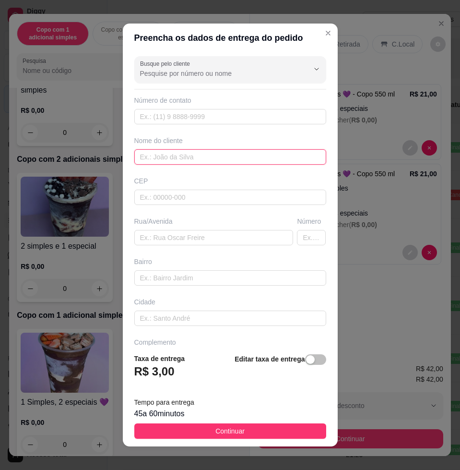
click at [178, 155] on input "text" at bounding box center [230, 156] width 192 height 15
type input "livia"
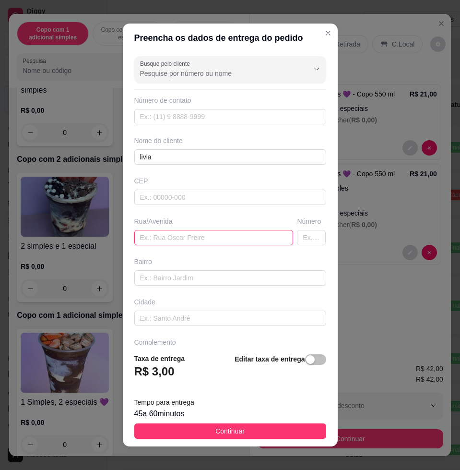
click at [168, 242] on input "text" at bounding box center [213, 237] width 159 height 15
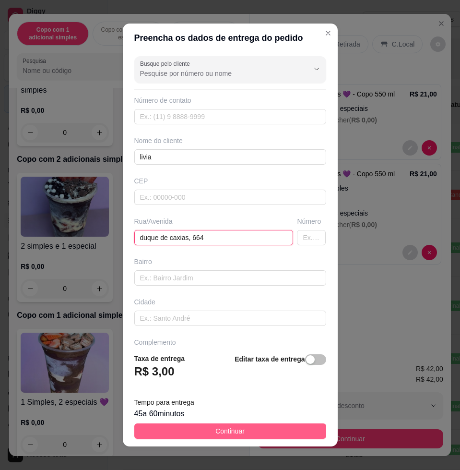
type input "duque de caxias, 664"
click at [258, 429] on button "Continuar" at bounding box center [230, 430] width 192 height 15
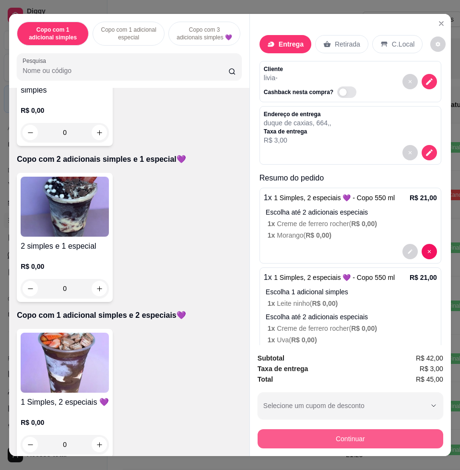
click at [273, 429] on button "Continuar" at bounding box center [351, 438] width 186 height 19
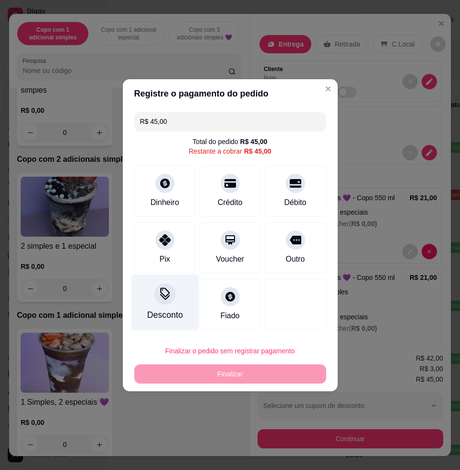
click at [165, 298] on icon at bounding box center [165, 296] width 10 height 6
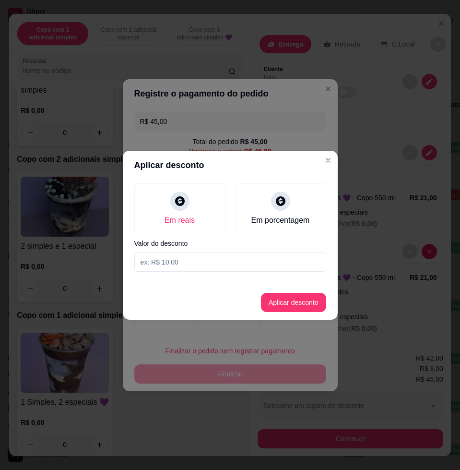
click at [175, 267] on input at bounding box center [230, 261] width 192 height 19
type input "4,01"
click at [300, 300] on button "Aplicar desconto" at bounding box center [293, 302] width 63 height 19
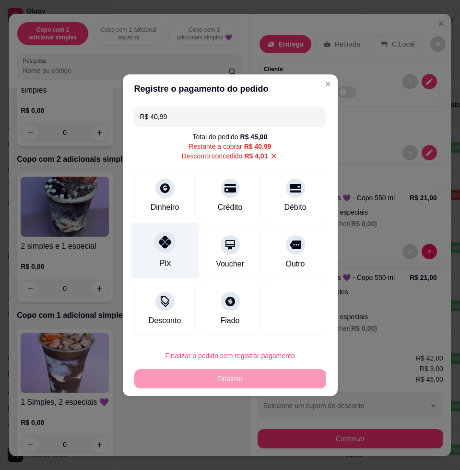
click at [171, 245] on div at bounding box center [165, 241] width 21 height 21
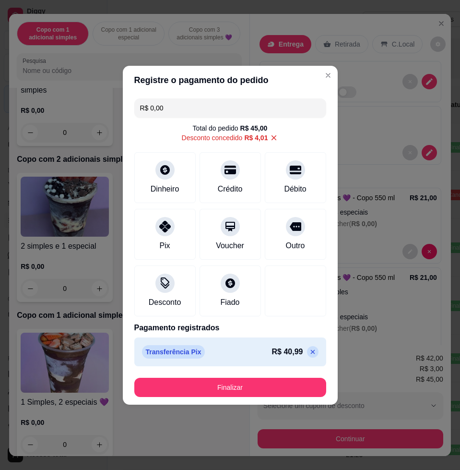
click at [246, 376] on footer "Finalizar" at bounding box center [230, 387] width 215 height 35
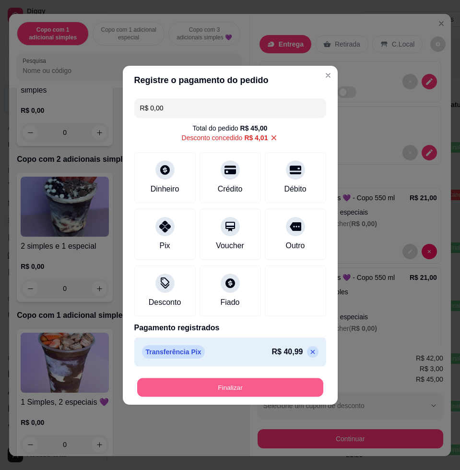
click at [248, 384] on button "Finalizar" at bounding box center [230, 387] width 186 height 19
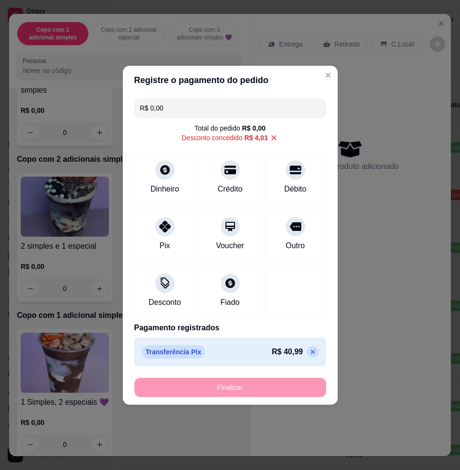
type input "-R$ 45,00"
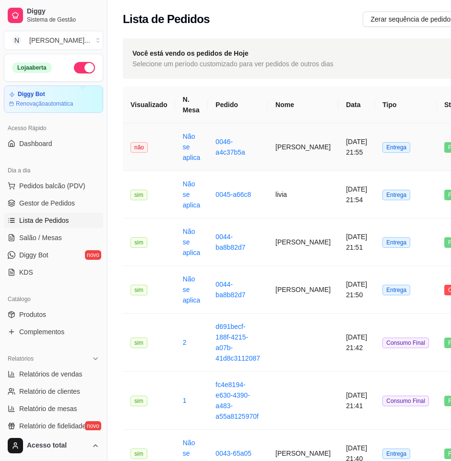
click at [284, 161] on td "[PERSON_NAME]" at bounding box center [303, 147] width 71 height 48
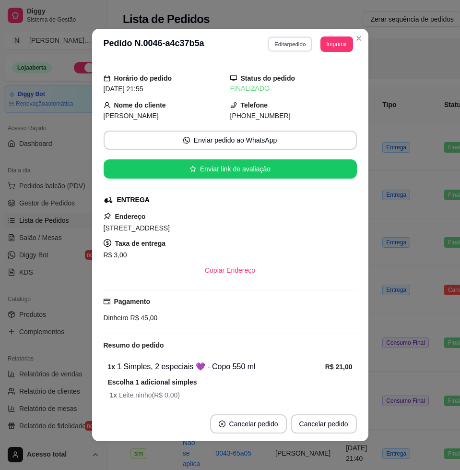
click at [278, 44] on button "Editar pedido" at bounding box center [290, 43] width 45 height 15
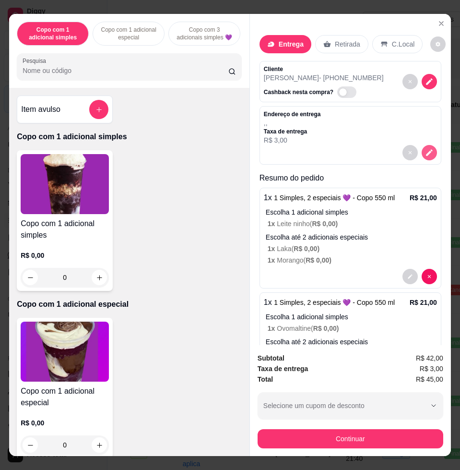
click at [425, 150] on icon "decrease-product-quantity" at bounding box center [429, 152] width 9 height 9
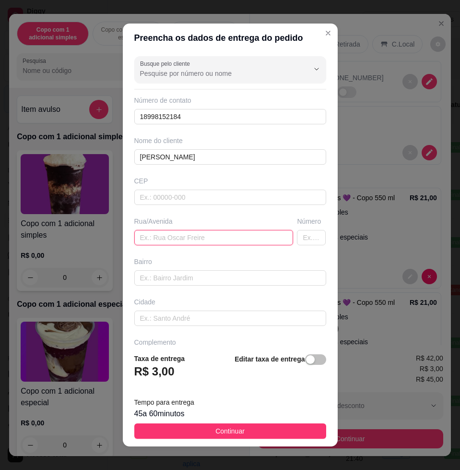
click at [214, 231] on input "text" at bounding box center [213, 237] width 159 height 15
click at [165, 242] on input "text" at bounding box center [213, 237] width 159 height 15
paste input "[STREET_ADDRESS]"
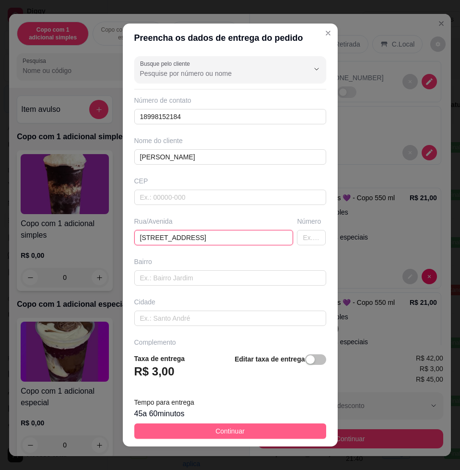
type input "[STREET_ADDRESS]"
click at [192, 437] on button "Continuar" at bounding box center [230, 430] width 192 height 15
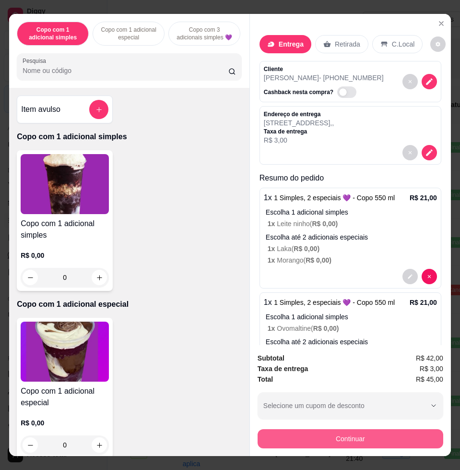
click at [274, 429] on button "Continuar" at bounding box center [351, 438] width 186 height 19
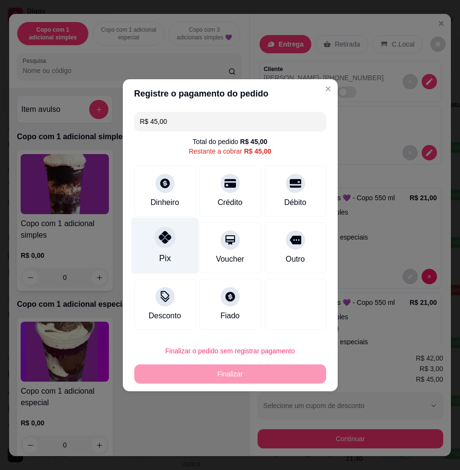
click at [163, 252] on div "Pix" at bounding box center [165, 258] width 12 height 12
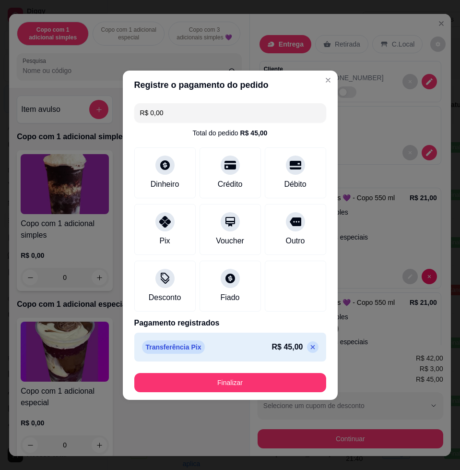
click at [309, 349] on icon at bounding box center [313, 347] width 8 height 8
type input "R$ 45,00"
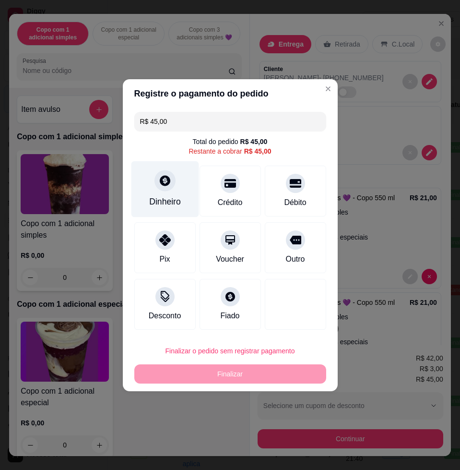
click at [171, 205] on div "Dinheiro" at bounding box center [165, 201] width 32 height 12
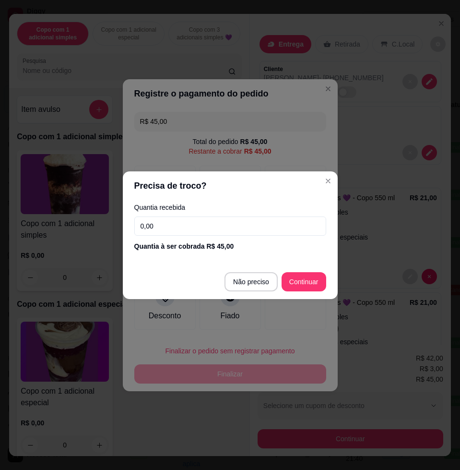
click at [187, 232] on input "0,00" at bounding box center [230, 225] width 192 height 19
type input "0,40"
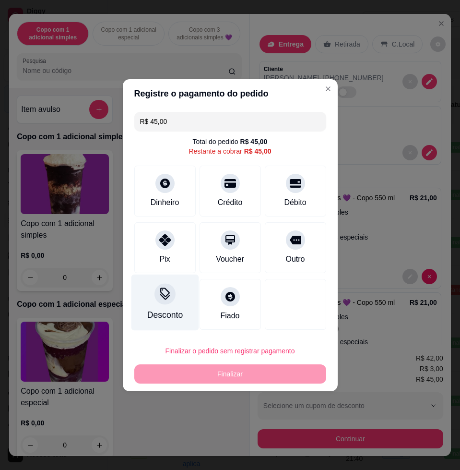
click at [165, 322] on div "Desconto" at bounding box center [165, 302] width 68 height 56
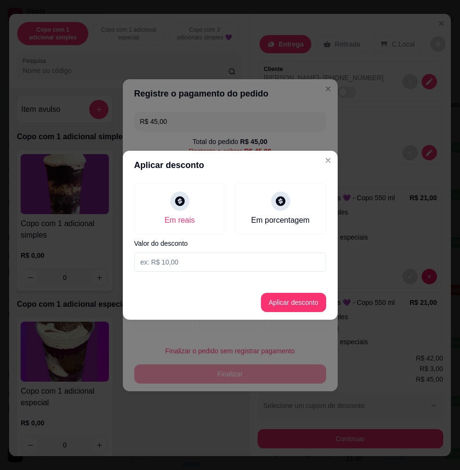
click at [179, 259] on input at bounding box center [230, 261] width 192 height 19
type input "4,01"
click at [286, 299] on button "Aplicar desconto" at bounding box center [293, 302] width 65 height 19
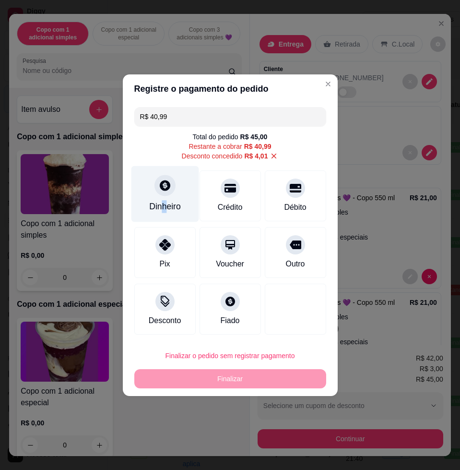
click at [164, 207] on div "Dinheiro" at bounding box center [165, 206] width 32 height 12
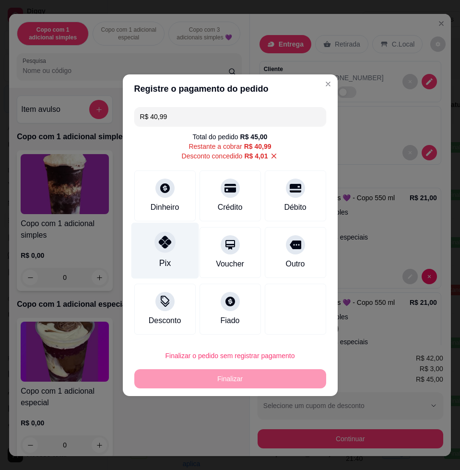
click at [168, 263] on div "Pix" at bounding box center [165, 263] width 12 height 12
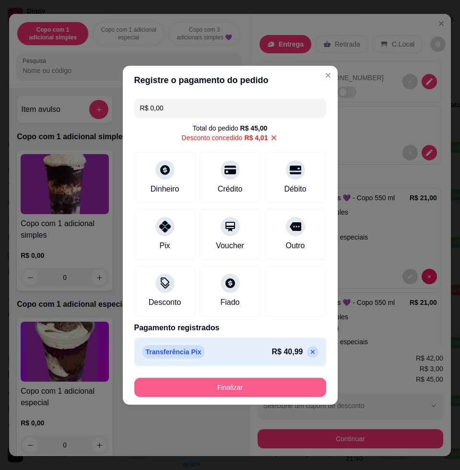
click at [276, 387] on button "Finalizar" at bounding box center [230, 387] width 192 height 19
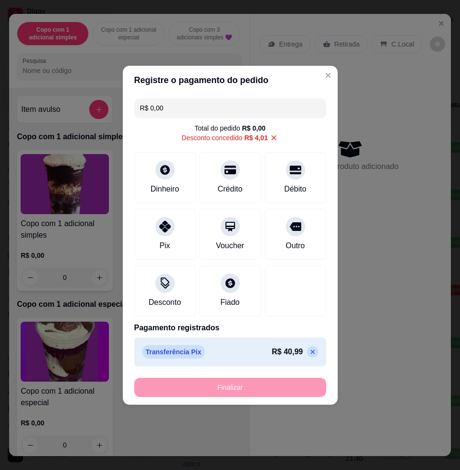
type input "-R$ 45,00"
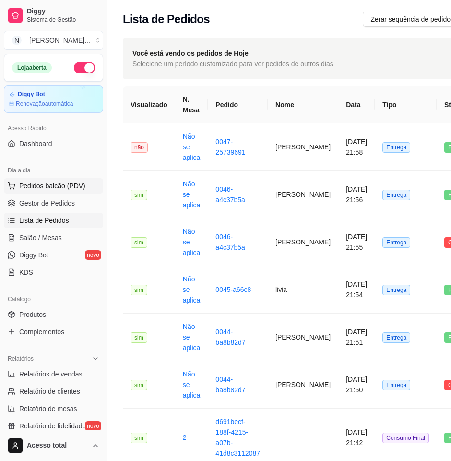
click at [51, 187] on span "Pedidos balcão (PDV)" at bounding box center [52, 186] width 66 height 10
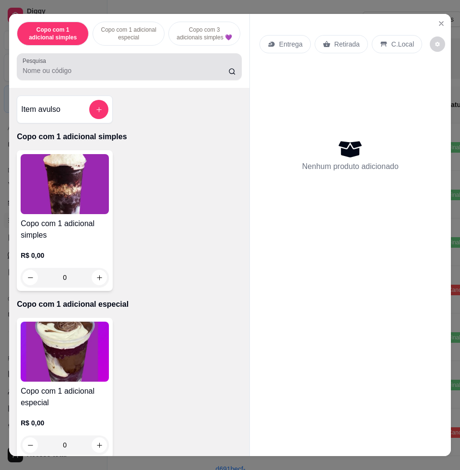
click at [94, 76] on div at bounding box center [130, 66] width 214 height 19
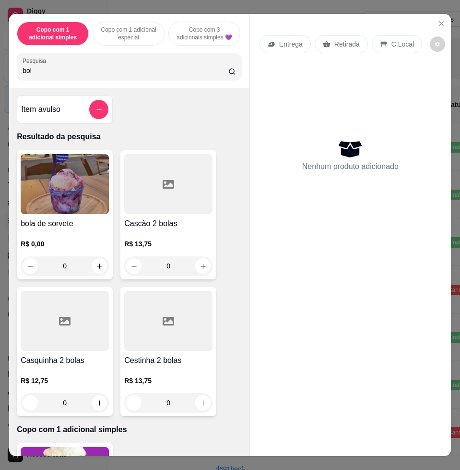
type input "bol"
click at [89, 205] on img at bounding box center [65, 184] width 88 height 60
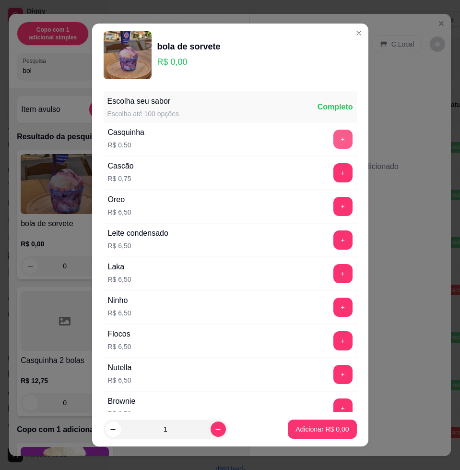
click at [333, 140] on button "+" at bounding box center [342, 139] width 19 height 19
click at [333, 242] on button "+" at bounding box center [342, 240] width 19 height 19
click at [333, 242] on button "+" at bounding box center [342, 239] width 19 height 19
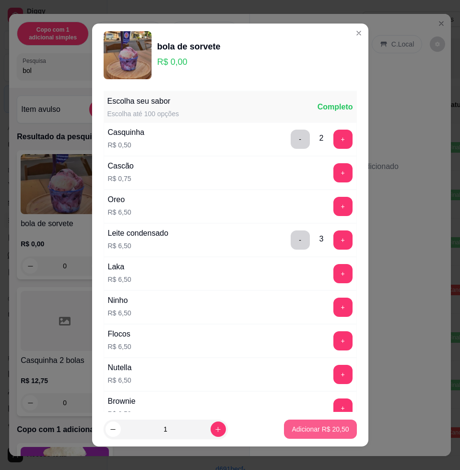
click at [326, 435] on button "Adicionar R$ 20,50" at bounding box center [320, 428] width 72 height 19
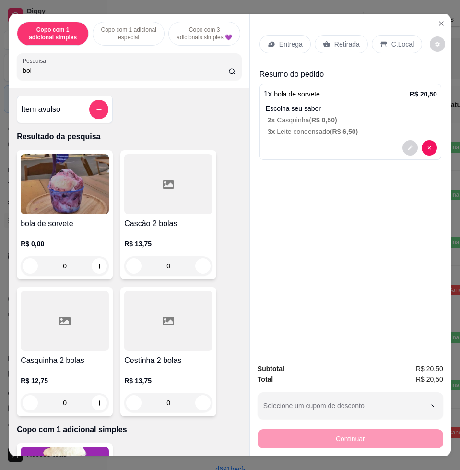
click at [386, 35] on div "C.Local" at bounding box center [397, 44] width 50 height 18
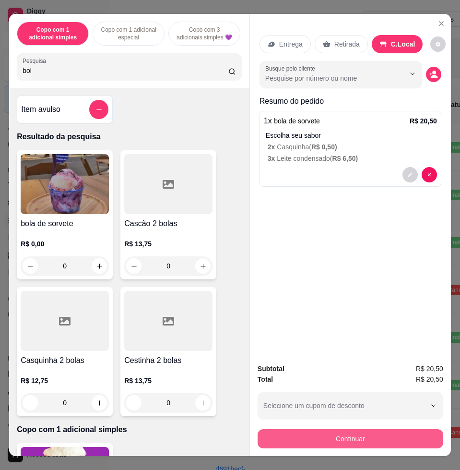
click at [360, 432] on button "Continuar" at bounding box center [351, 438] width 186 height 19
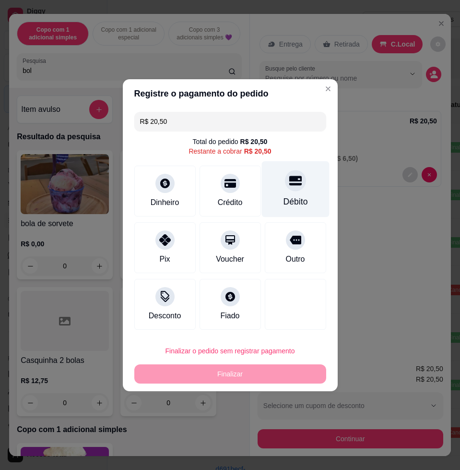
click at [295, 197] on div "Débito" at bounding box center [295, 201] width 24 height 12
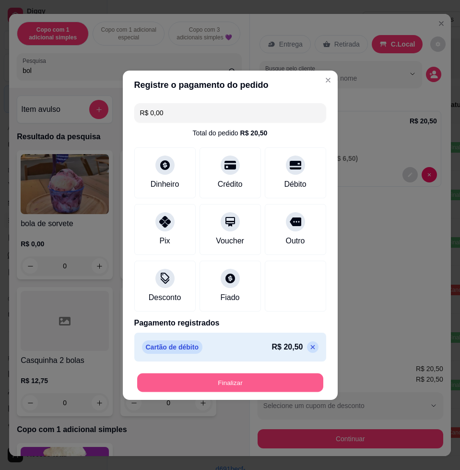
click at [279, 388] on button "Finalizar" at bounding box center [230, 382] width 186 height 19
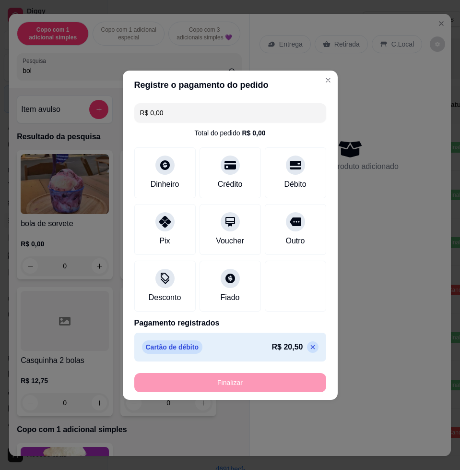
type input "-R$ 20,50"
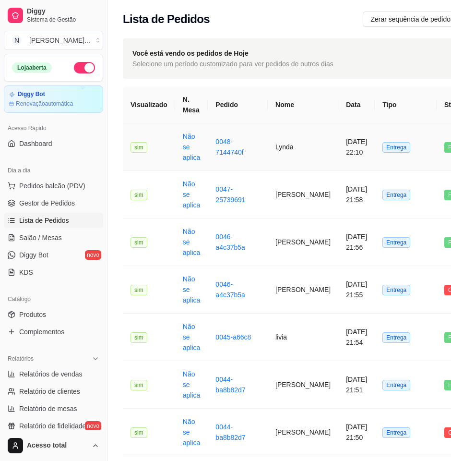
click at [287, 156] on td "Lynda" at bounding box center [303, 147] width 71 height 48
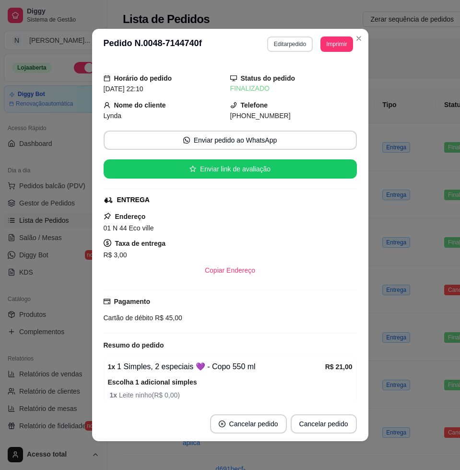
click at [291, 50] on button "Editar pedido" at bounding box center [290, 43] width 46 height 15
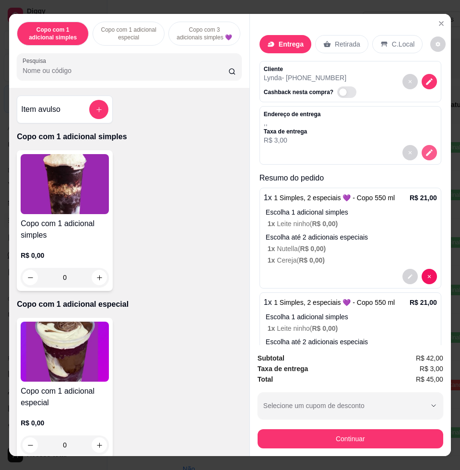
click at [422, 155] on button "decrease-product-quantity" at bounding box center [429, 152] width 15 height 15
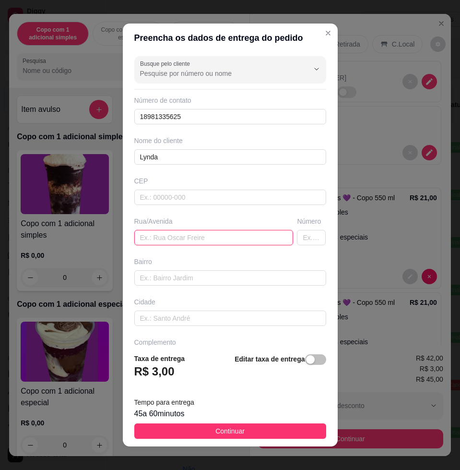
click at [226, 240] on input "text" at bounding box center [213, 237] width 159 height 15
type input "01, n44, ecovile"
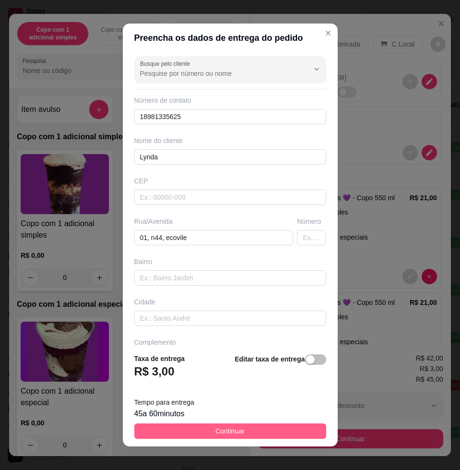
click at [284, 430] on button "Continuar" at bounding box center [230, 430] width 192 height 15
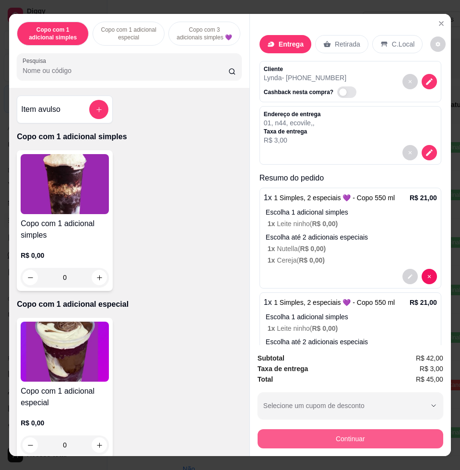
click at [309, 432] on button "Continuar" at bounding box center [351, 438] width 186 height 19
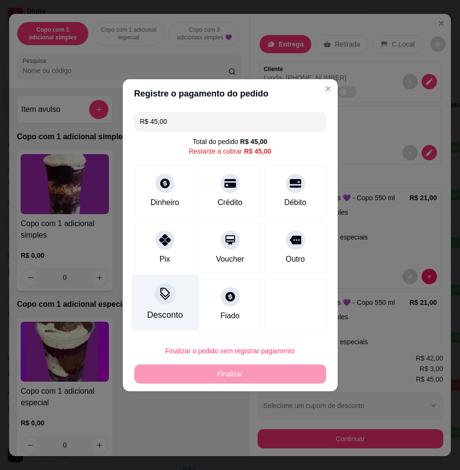
click at [174, 299] on div "Desconto" at bounding box center [165, 302] width 68 height 56
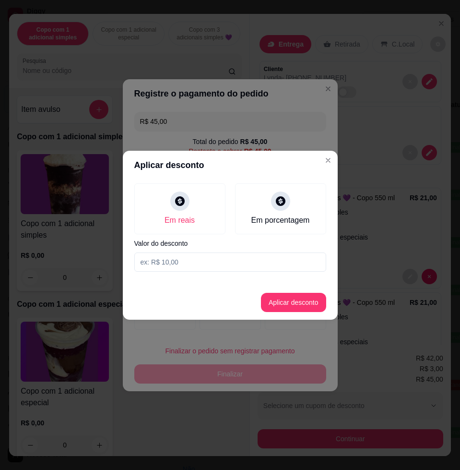
click at [197, 262] on input at bounding box center [230, 261] width 192 height 19
type input "4,01"
click at [277, 302] on button "Aplicar desconto" at bounding box center [293, 302] width 65 height 19
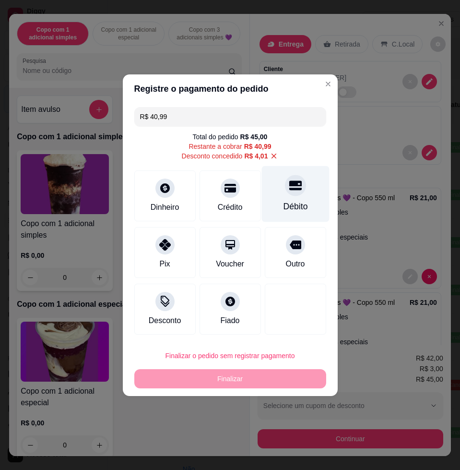
click at [273, 191] on div "Débito" at bounding box center [296, 194] width 68 height 56
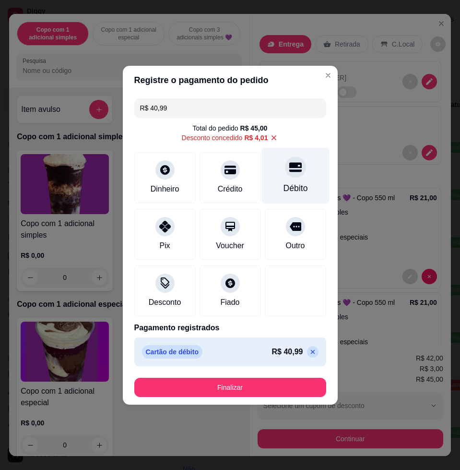
type input "R$ 0,00"
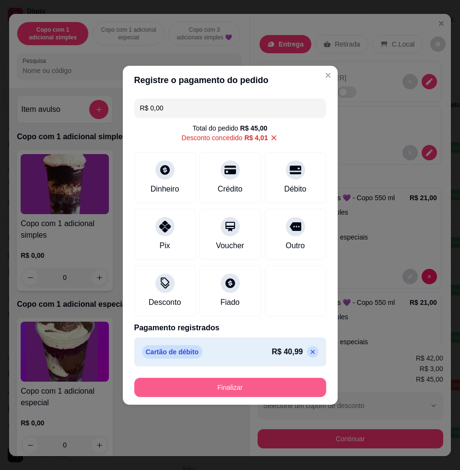
click at [207, 392] on button "Finalizar" at bounding box center [230, 387] width 192 height 19
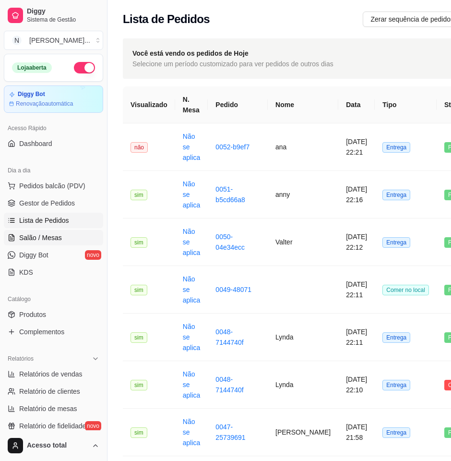
click at [43, 244] on link "Salão / Mesas" at bounding box center [53, 237] width 99 height 15
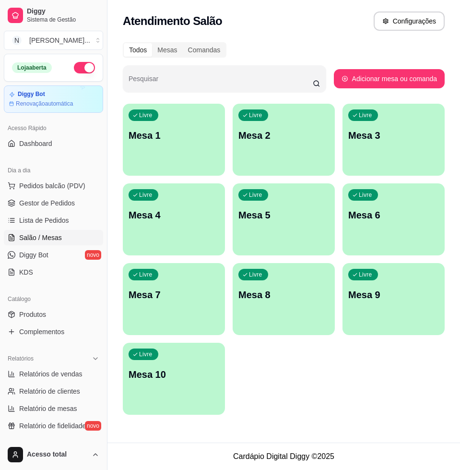
scroll to position [180, 0]
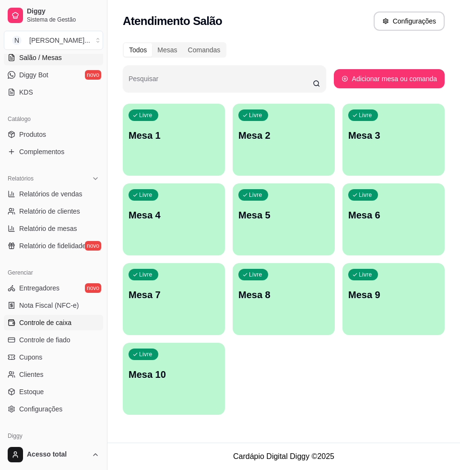
click at [75, 326] on link "Controle de caixa" at bounding box center [53, 322] width 99 height 15
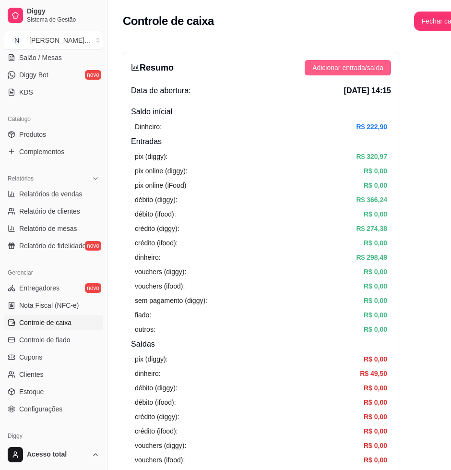
click at [367, 64] on span "Adicionar entrada/saída" at bounding box center [347, 67] width 71 height 11
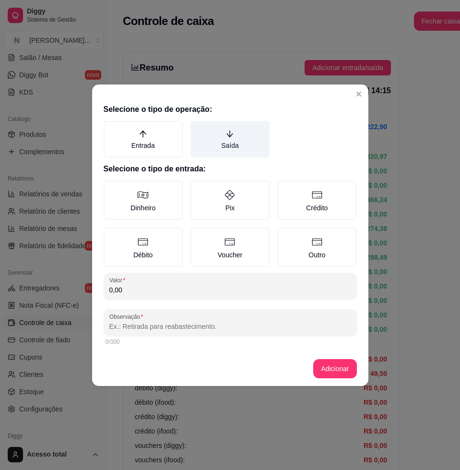
click at [225, 145] on label "Saída" at bounding box center [229, 139] width 79 height 36
click at [198, 128] on button "Saída" at bounding box center [194, 124] width 8 height 8
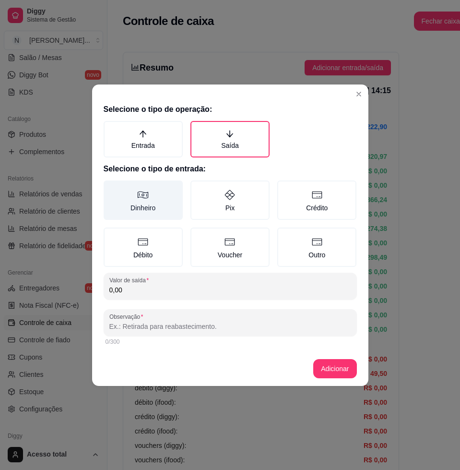
click at [174, 189] on label "Dinheiro" at bounding box center [143, 199] width 79 height 39
click at [111, 188] on button "Dinheiro" at bounding box center [107, 184] width 8 height 8
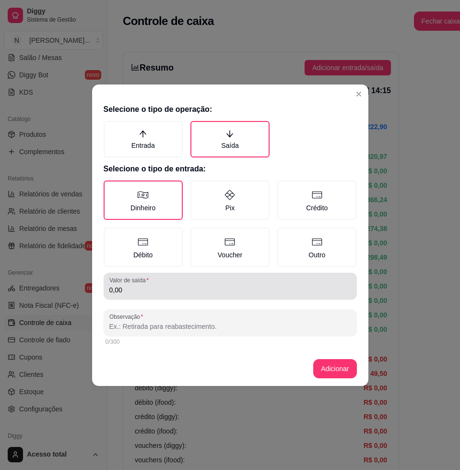
click at [158, 288] on input "0,00" at bounding box center [230, 290] width 242 height 10
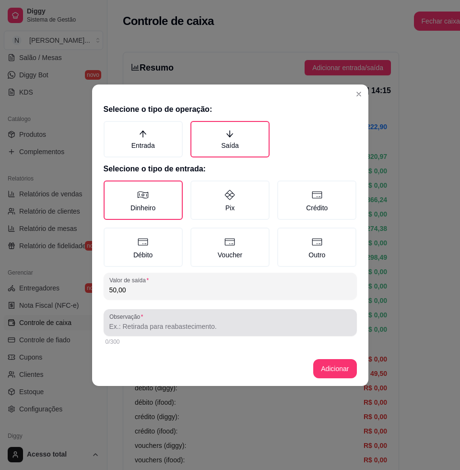
type input "50,00"
click at [169, 332] on div "Observação" at bounding box center [230, 322] width 253 height 27
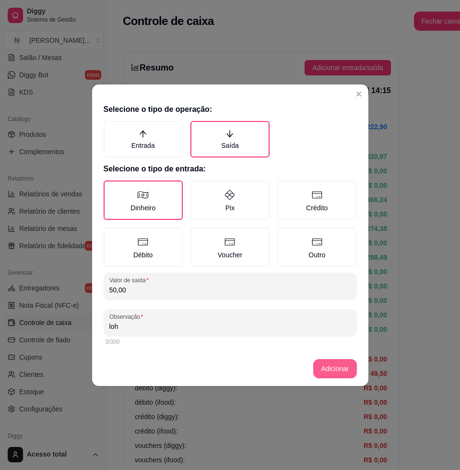
type input "loh"
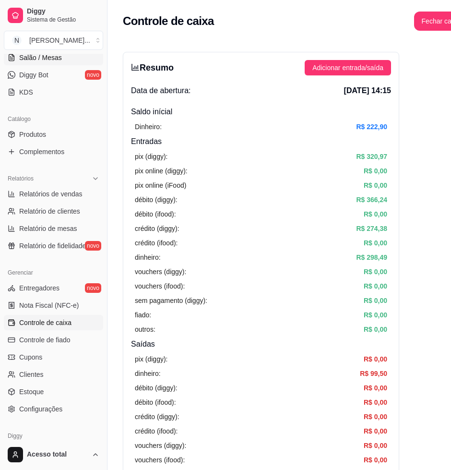
click at [49, 63] on link "Salão / Mesas" at bounding box center [53, 57] width 99 height 15
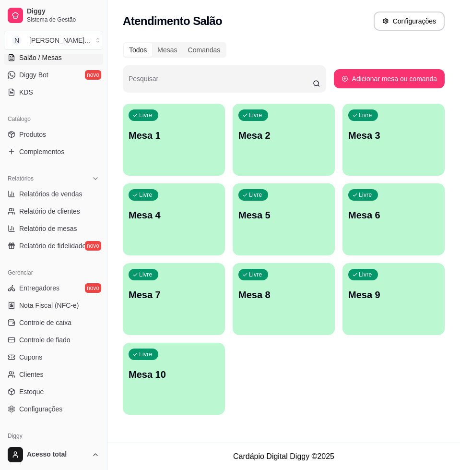
click at [203, 158] on div "Livre Mesa 1" at bounding box center [174, 134] width 102 height 60
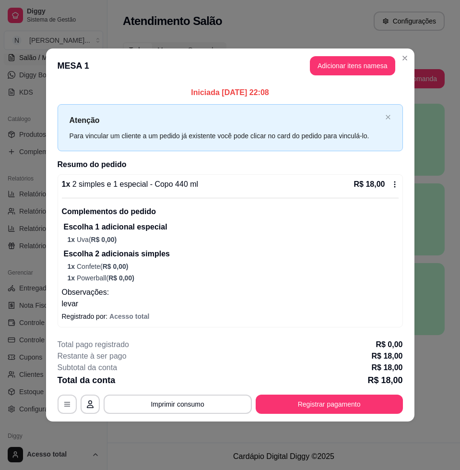
click at [392, 186] on icon at bounding box center [395, 184] width 8 height 8
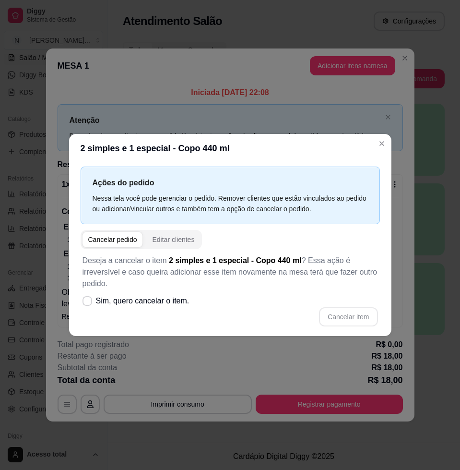
click at [75, 296] on div "Ações do pedido Nessa tela você pode gerenciar o pedido. Remover clientes que e…" at bounding box center [230, 249] width 322 height 173
click at [88, 298] on icon at bounding box center [87, 301] width 8 height 6
click at [88, 302] on input "Sim, quero cancelar o item." at bounding box center [85, 305] width 6 height 6
checkbox input "true"
click at [345, 310] on button "Cancelar item" at bounding box center [348, 316] width 59 height 19
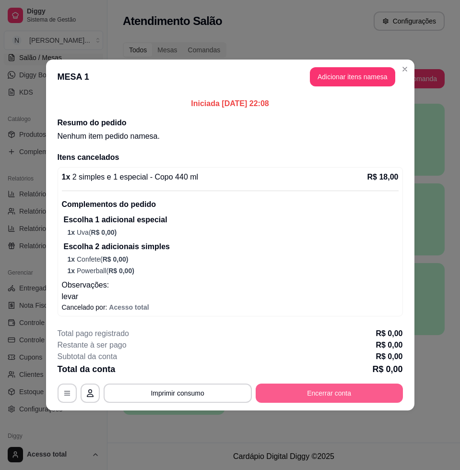
click at [347, 392] on button "Encerrar conta" at bounding box center [329, 392] width 147 height 19
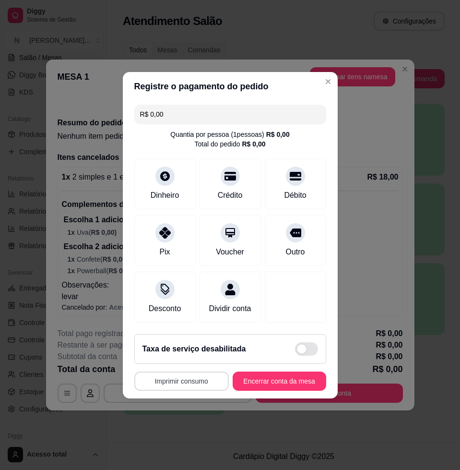
click at [205, 388] on button "Imprimir consumo" at bounding box center [181, 380] width 95 height 19
click at [244, 383] on button "Encerrar conta da mesa" at bounding box center [280, 380] width 94 height 19
click at [248, 376] on div "MESA 1 Tempo de permanência: 7 minutos Cod. Segurança: 7207 Qtd. de Pedidos: 1 …" at bounding box center [230, 380] width 192 height 19
click at [250, 380] on button "Encerrar conta da mesa" at bounding box center [279, 380] width 91 height 19
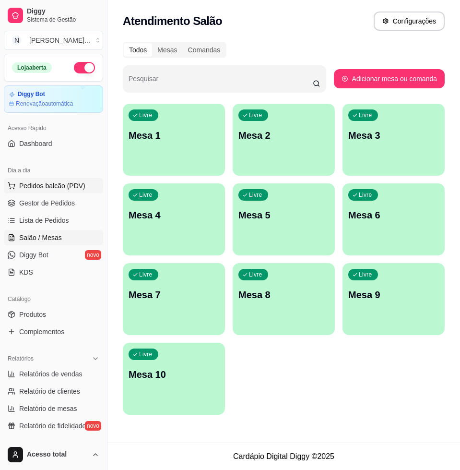
click at [55, 186] on span "Pedidos balcão (PDV)" at bounding box center [52, 186] width 66 height 10
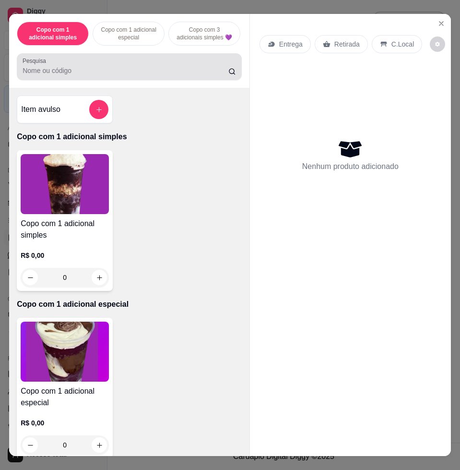
click at [119, 65] on div at bounding box center [130, 66] width 214 height 19
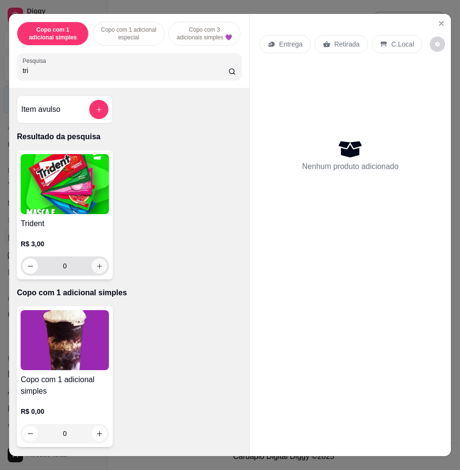
type input "tri"
click at [98, 270] on icon "increase-product-quantity" at bounding box center [99, 265] width 7 height 7
type input "1"
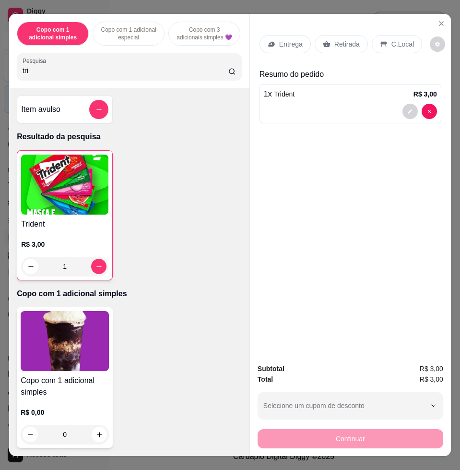
click at [202, 75] on input "tri" at bounding box center [126, 71] width 206 height 10
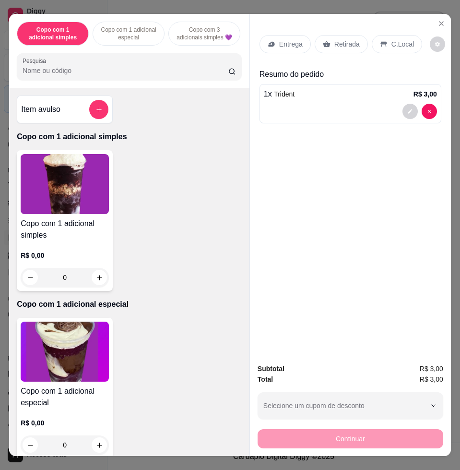
click at [148, 75] on input "Pesquisa" at bounding box center [126, 71] width 206 height 10
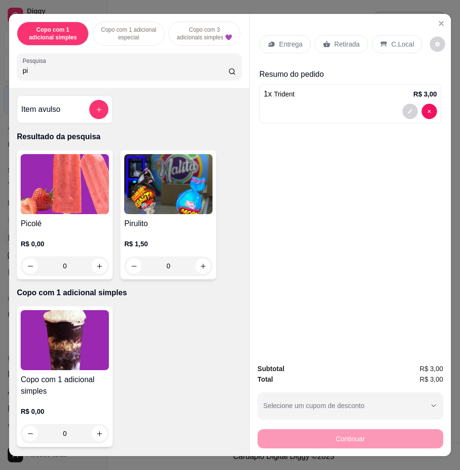
type input "pi"
click at [64, 193] on img at bounding box center [65, 184] width 88 height 60
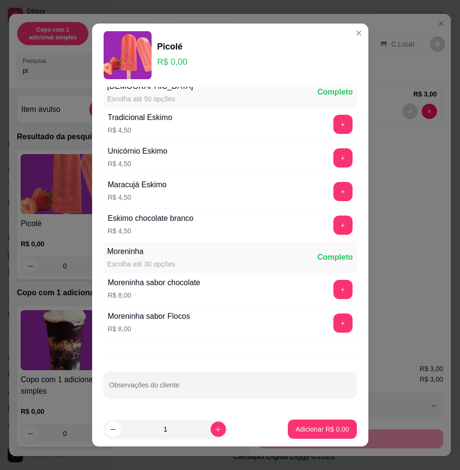
scroll to position [697, 0]
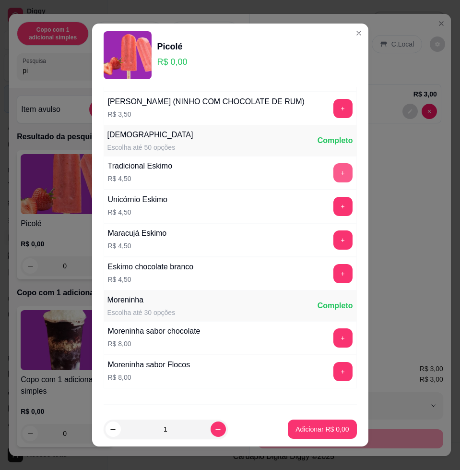
click at [333, 182] on button "+" at bounding box center [342, 172] width 19 height 19
click at [314, 431] on p "Adicionar R$ 4,50" at bounding box center [323, 428] width 52 height 9
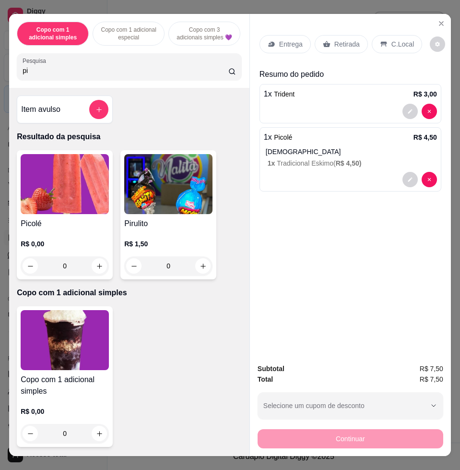
click at [392, 39] on p "C.Local" at bounding box center [403, 44] width 23 height 10
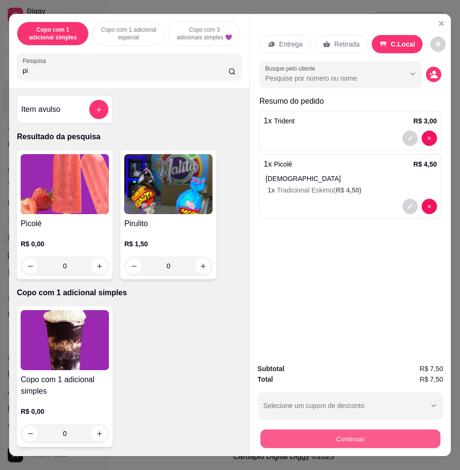
click at [428, 439] on button "Continuar" at bounding box center [351, 438] width 180 height 19
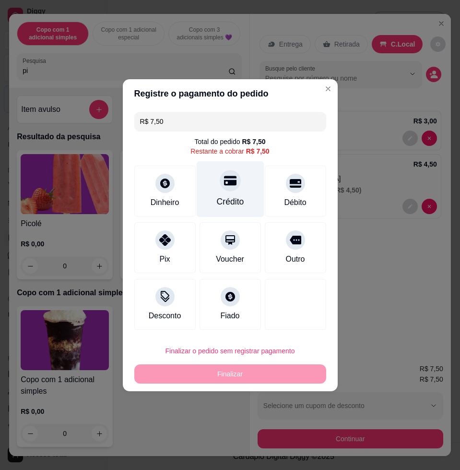
click at [236, 172] on div "Crédito" at bounding box center [230, 189] width 68 height 56
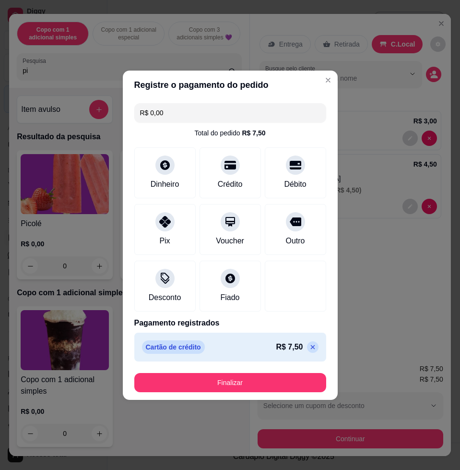
click at [307, 351] on p at bounding box center [313, 347] width 12 height 12
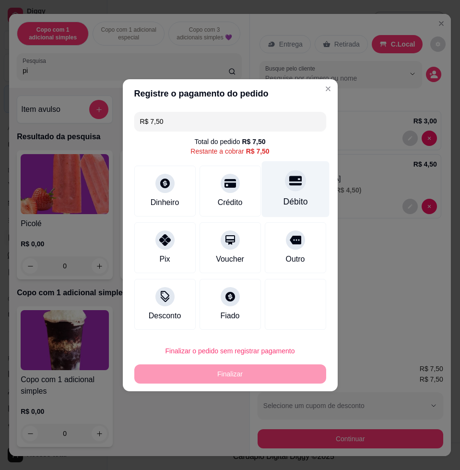
click at [286, 200] on div "Débito" at bounding box center [295, 201] width 24 height 12
type input "R$ 0,00"
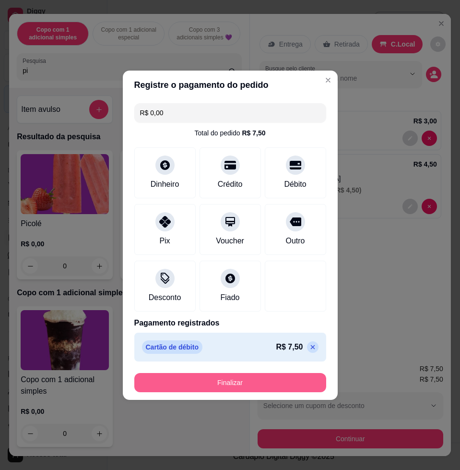
click at [273, 381] on button "Finalizar" at bounding box center [230, 382] width 192 height 19
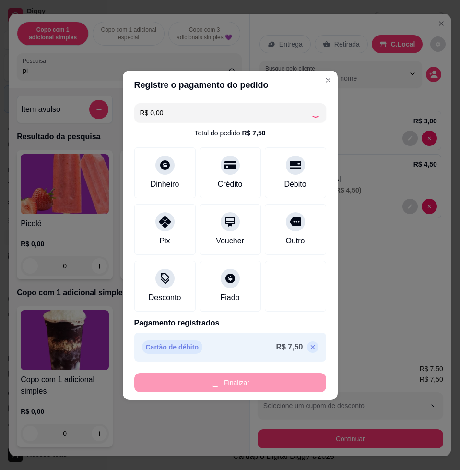
type input "0"
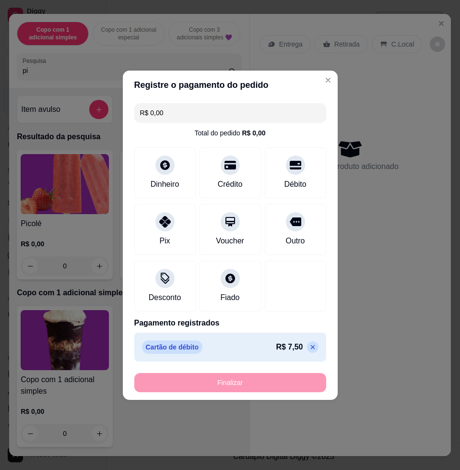
type input "-R$ 7,50"
